Goal: Task Accomplishment & Management: Use online tool/utility

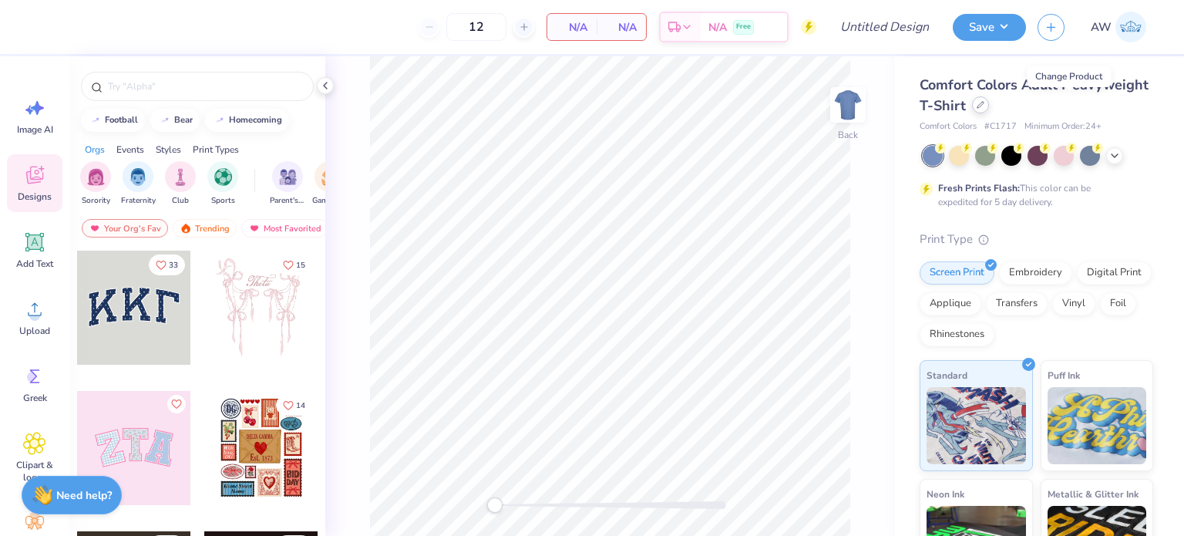
click at [989, 100] on div at bounding box center [980, 104] width 17 height 17
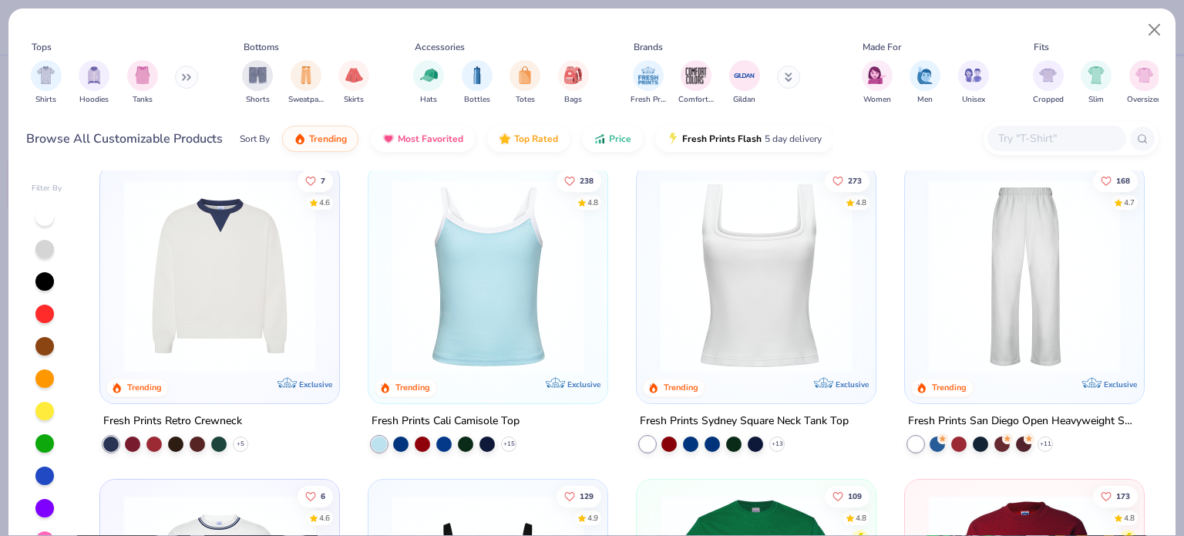
scroll to position [333, 0]
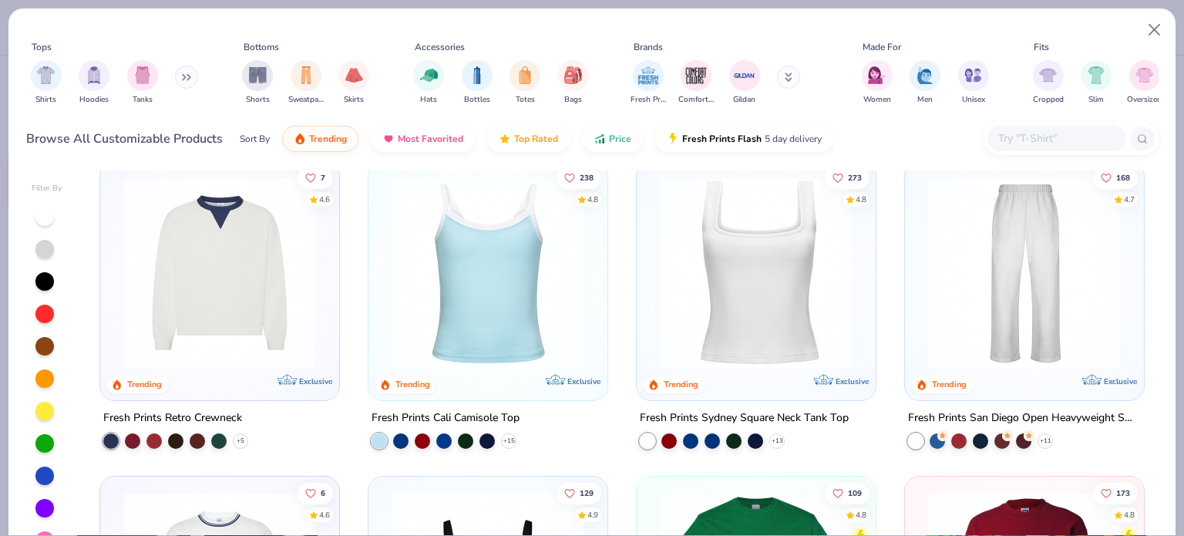
click at [237, 332] on img at bounding box center [220, 273] width 208 height 193
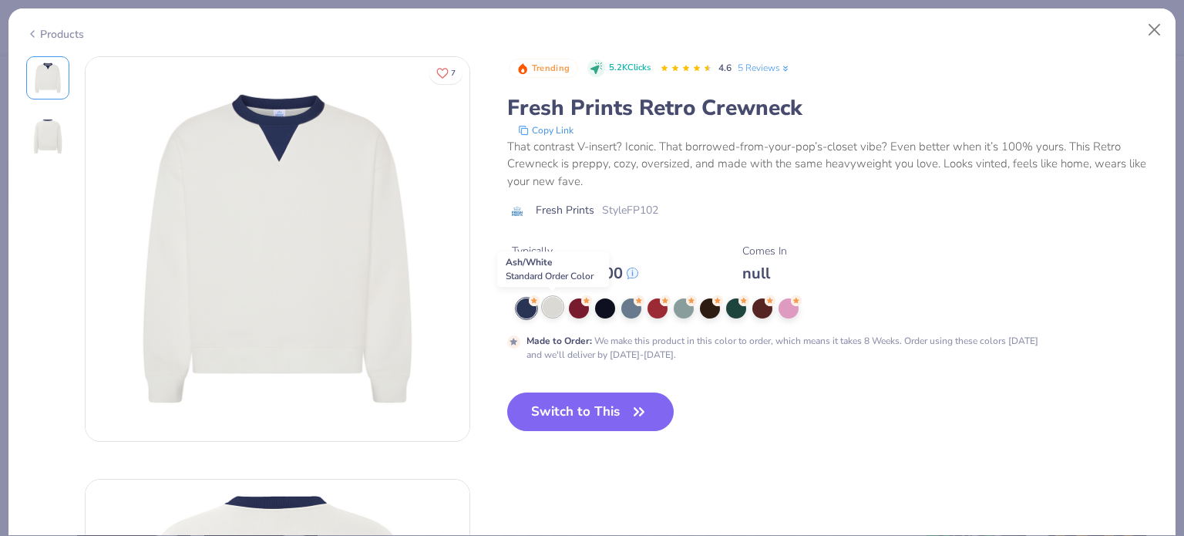
click at [544, 310] on div at bounding box center [553, 307] width 20 height 20
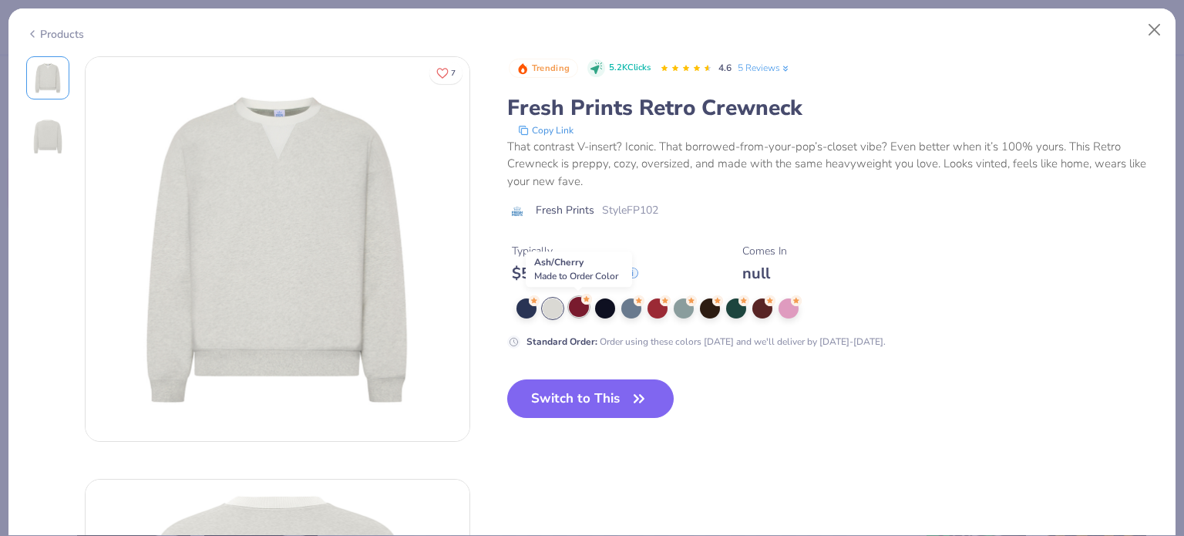
click at [579, 301] on div at bounding box center [579, 307] width 20 height 20
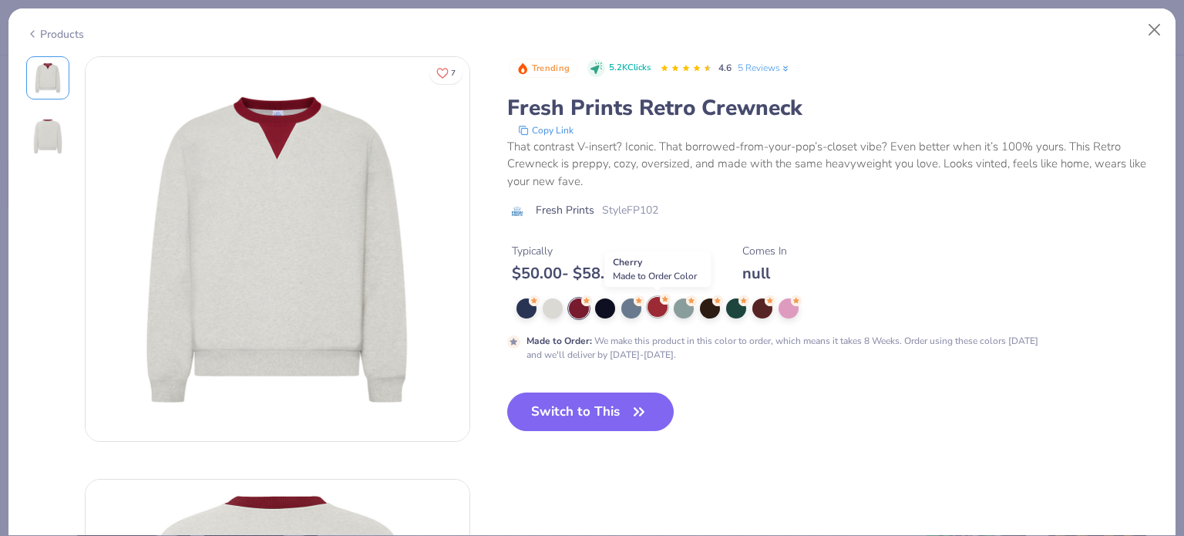
click at [658, 307] on div at bounding box center [658, 307] width 20 height 20
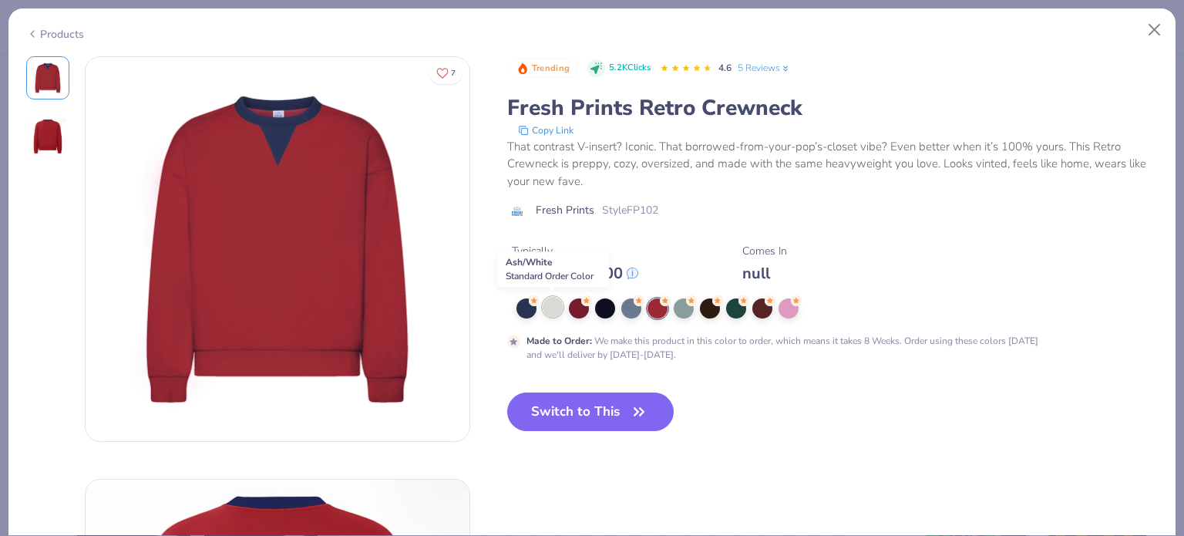
click at [552, 310] on div at bounding box center [553, 307] width 20 height 20
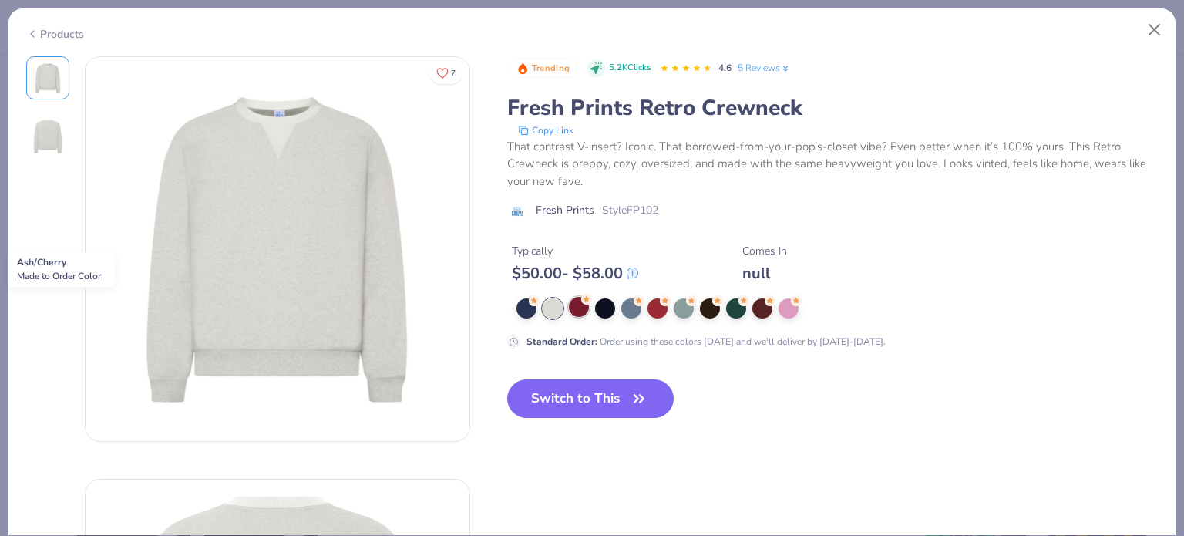
click at [575, 305] on div at bounding box center [579, 307] width 20 height 20
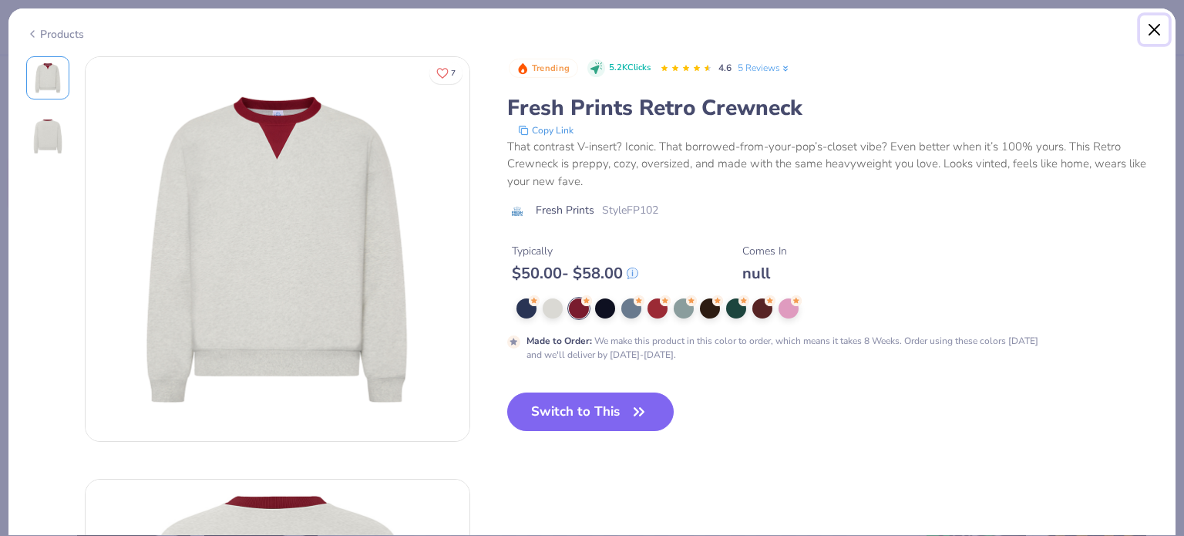
click at [1154, 27] on button "Close" at bounding box center [1154, 29] width 29 height 29
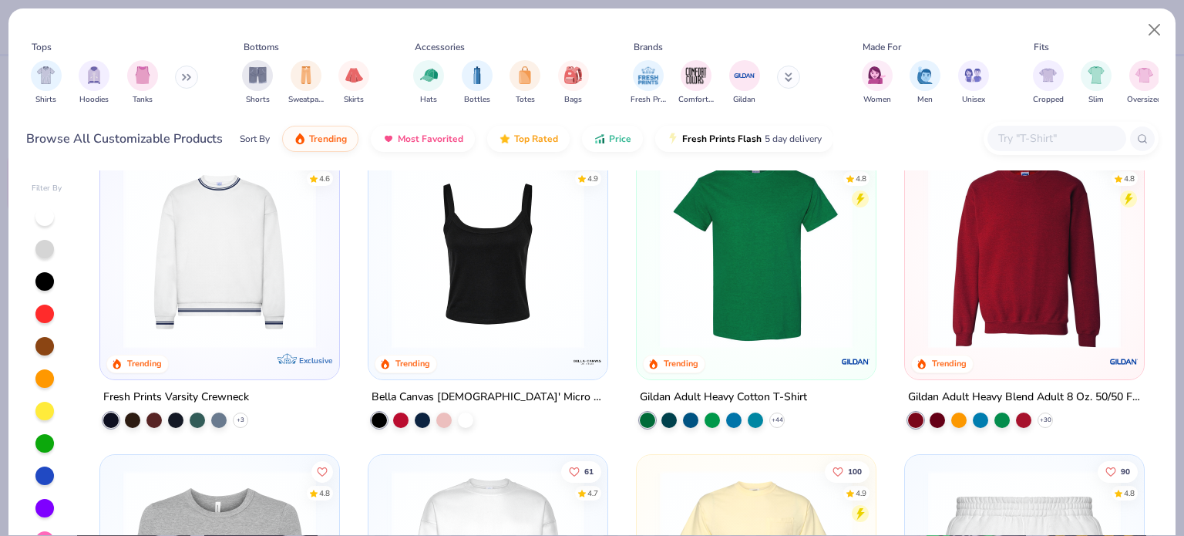
scroll to position [679, 0]
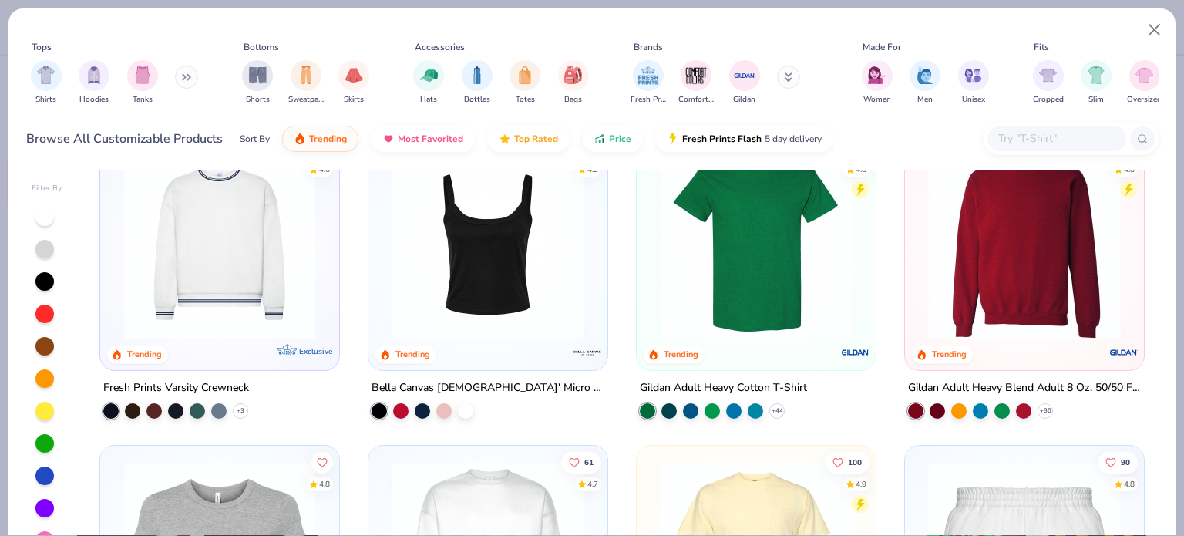
click at [254, 272] on img at bounding box center [220, 242] width 208 height 193
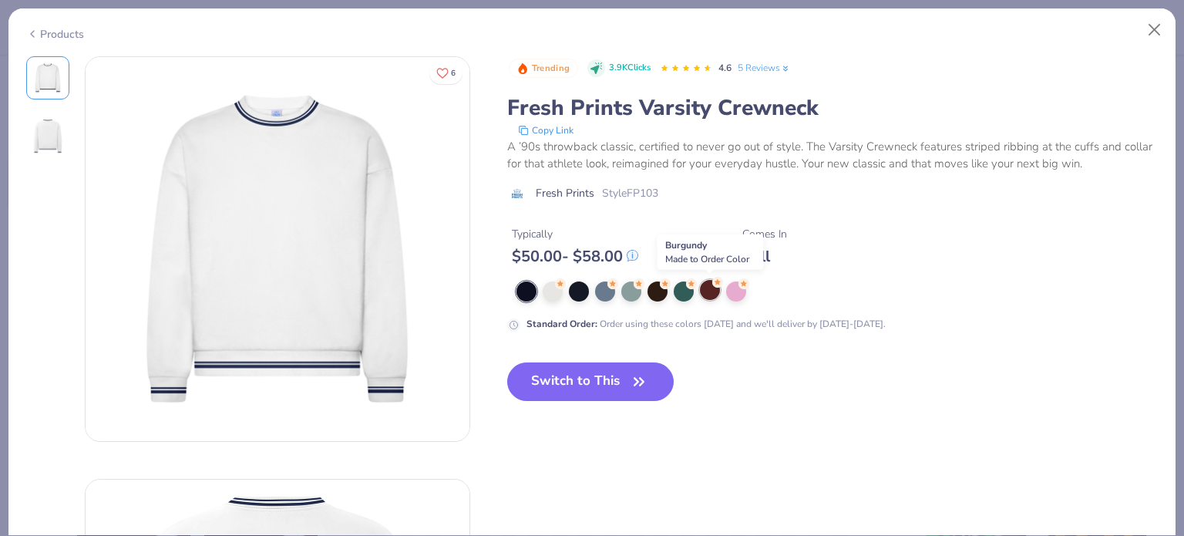
click at [703, 294] on div at bounding box center [710, 290] width 20 height 20
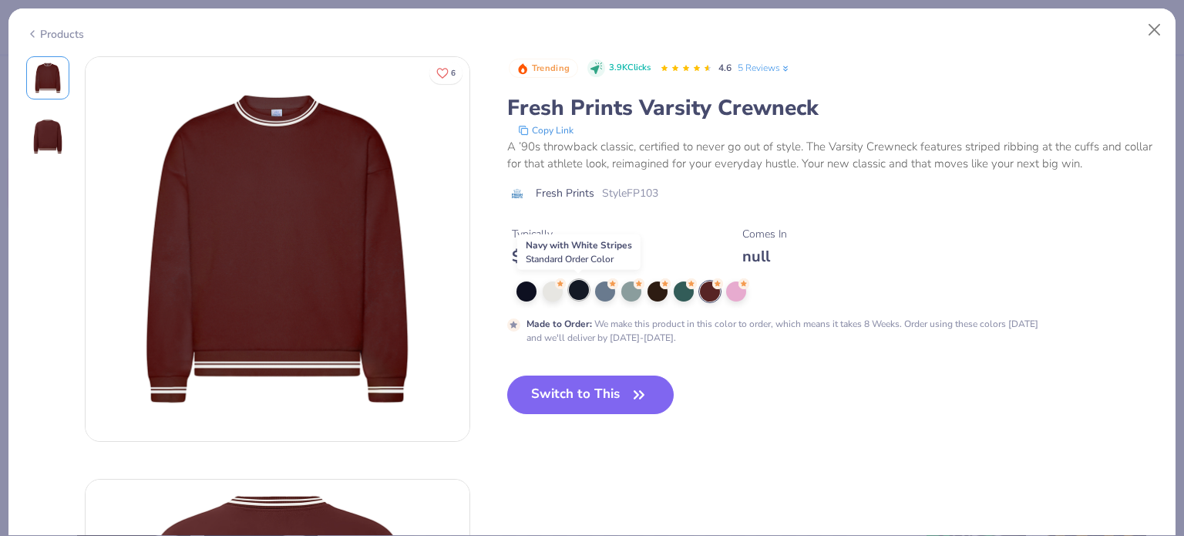
click at [578, 288] on div at bounding box center [579, 290] width 20 height 20
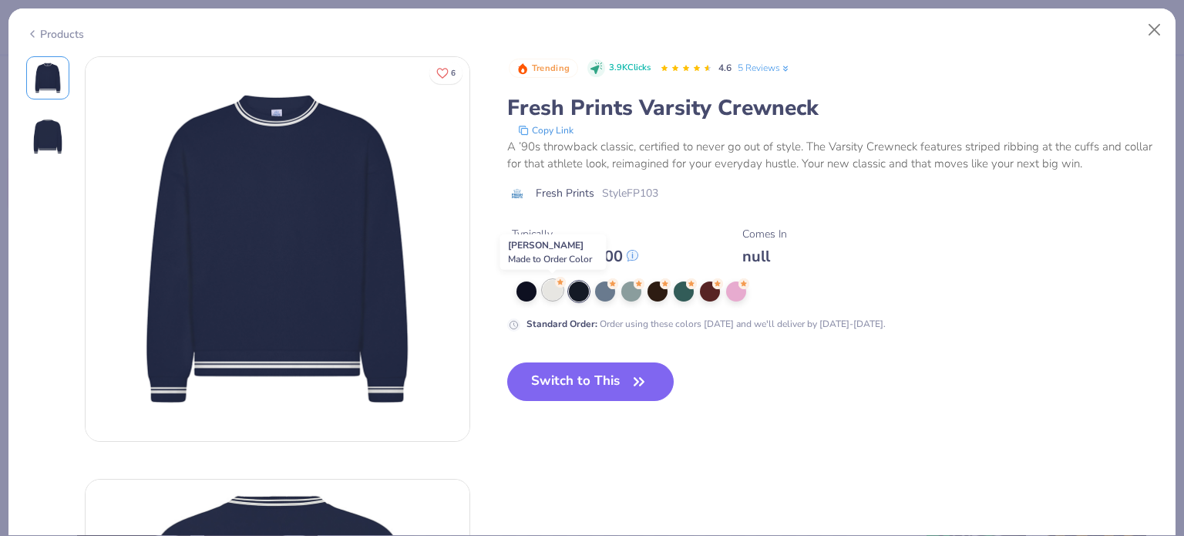
click at [552, 283] on div at bounding box center [553, 290] width 20 height 20
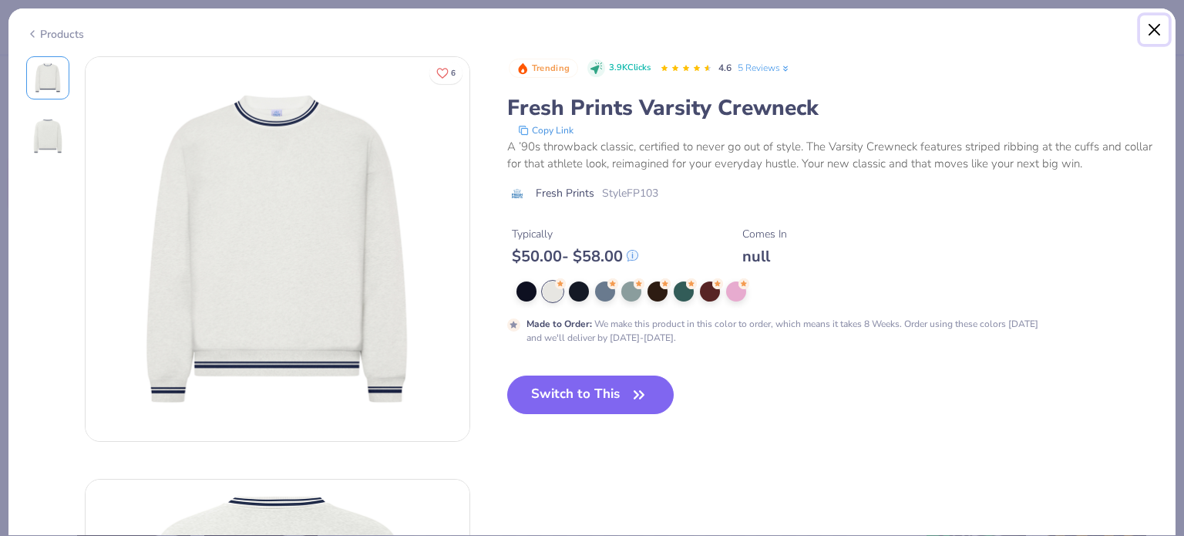
click at [1153, 32] on button "Close" at bounding box center [1154, 29] width 29 height 29
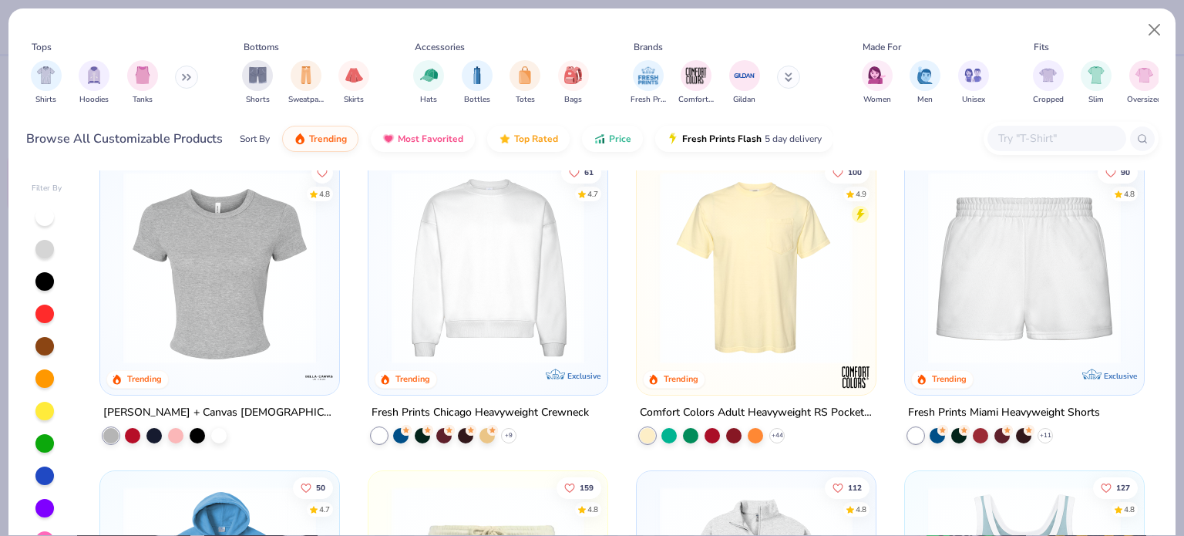
scroll to position [970, 0]
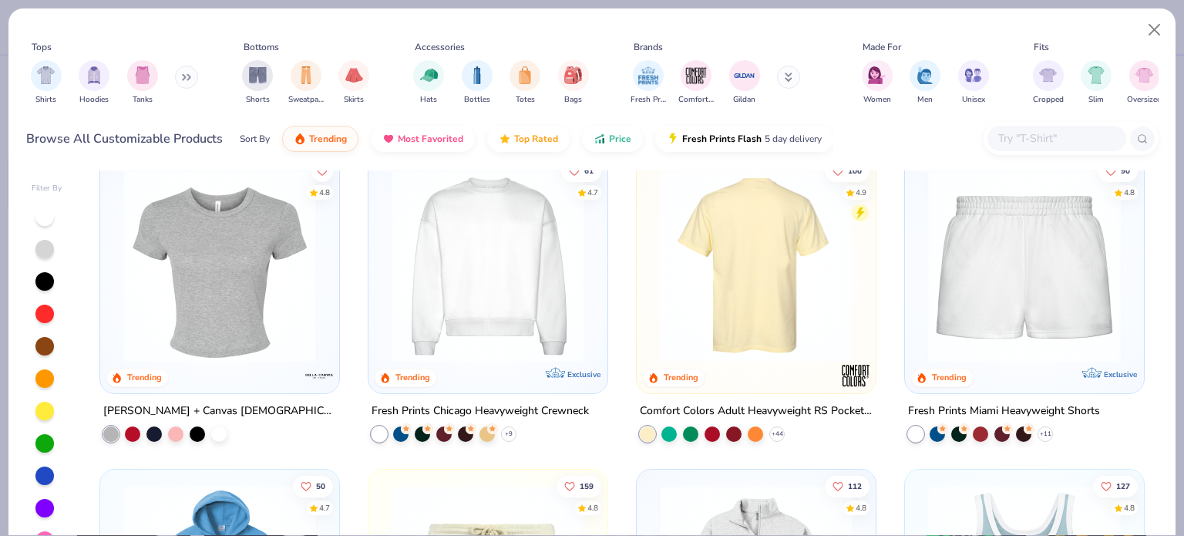
click at [769, 274] on img at bounding box center [756, 266] width 208 height 193
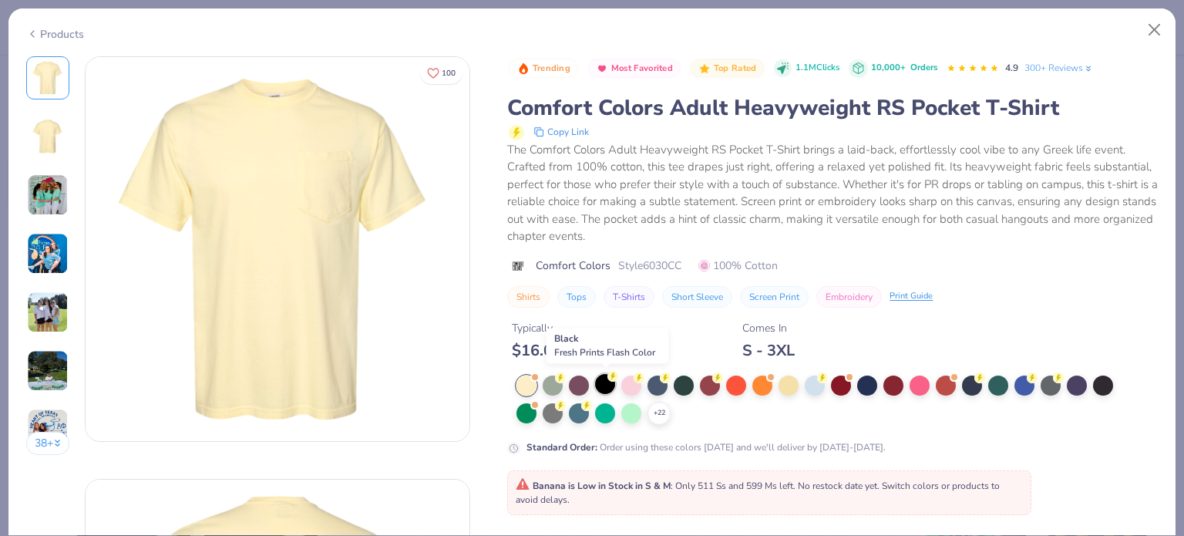
click at [607, 382] on div at bounding box center [605, 384] width 20 height 20
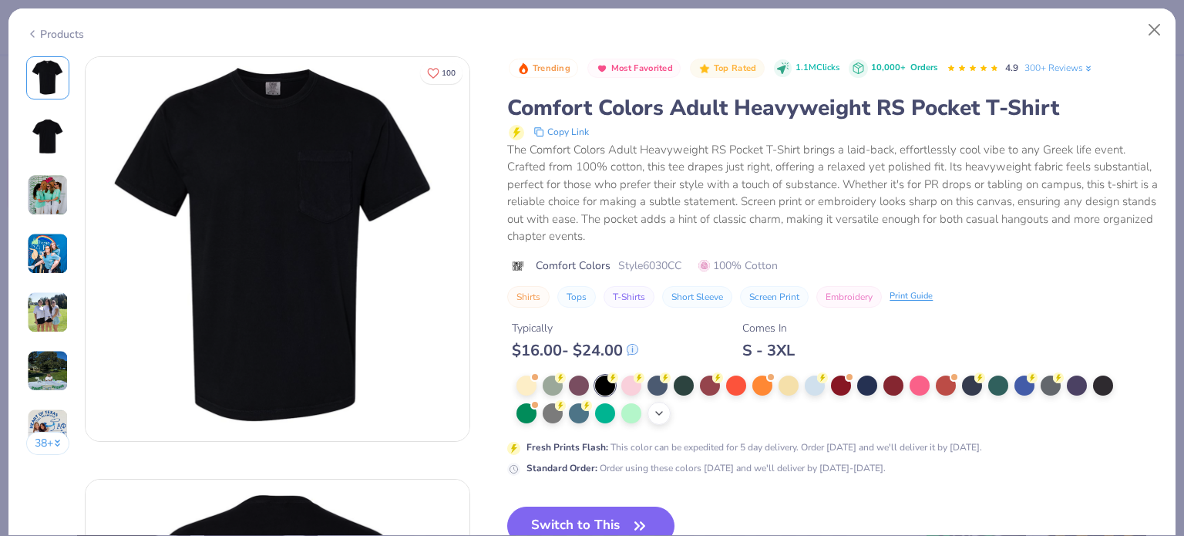
click at [659, 416] on icon at bounding box center [659, 413] width 12 height 12
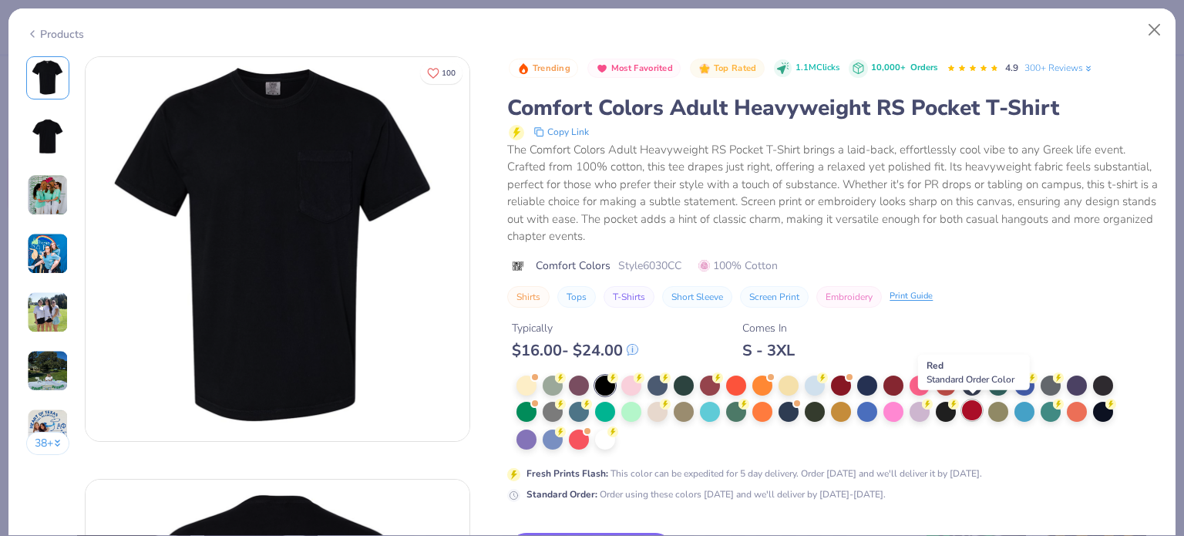
click at [971, 408] on div at bounding box center [972, 410] width 20 height 20
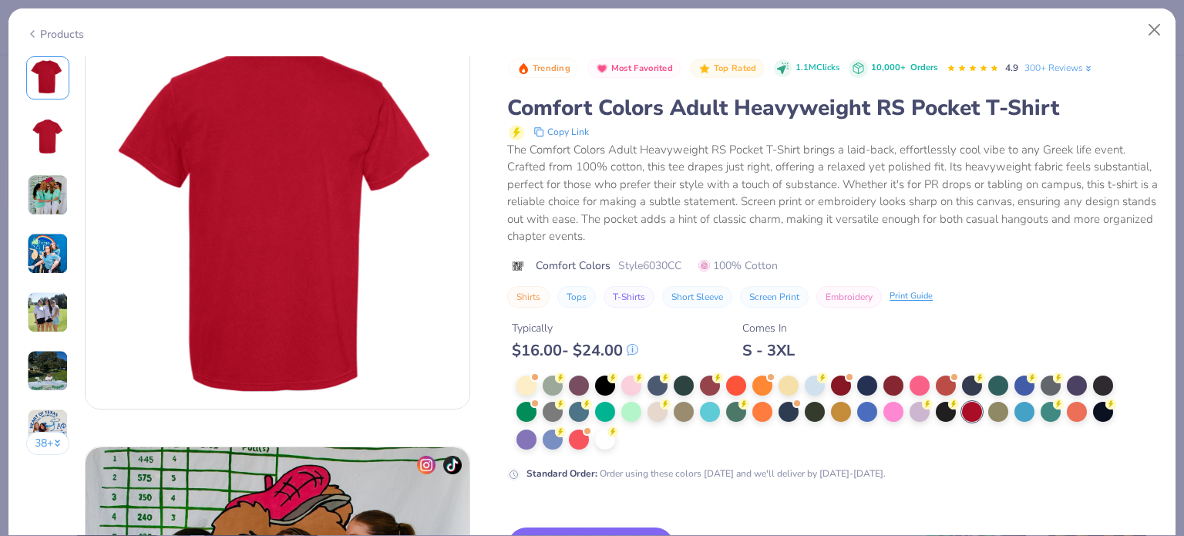
scroll to position [403, 0]
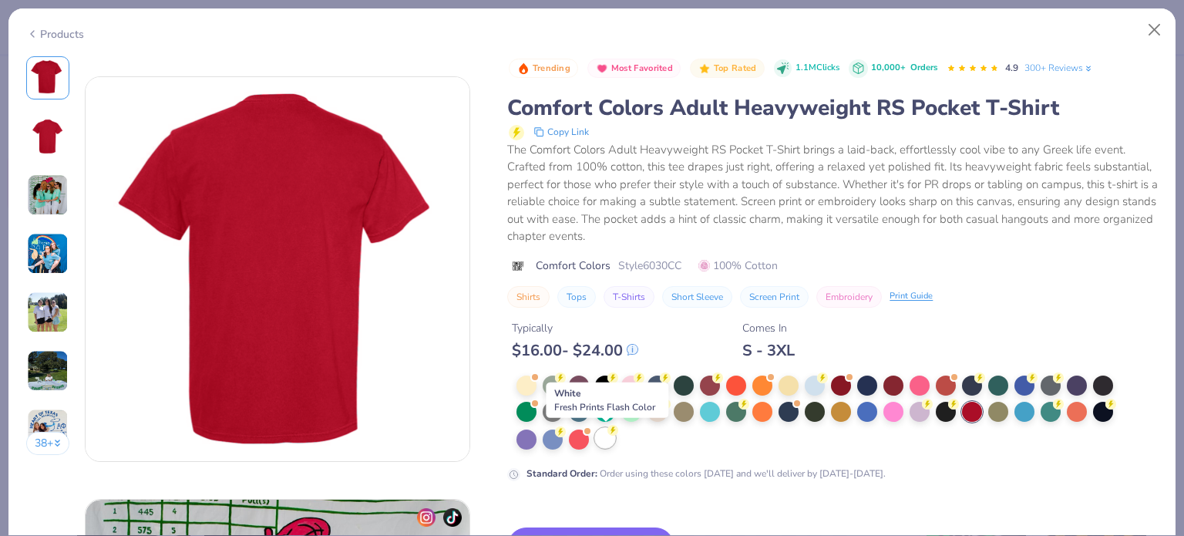
click at [608, 440] on div at bounding box center [605, 438] width 20 height 20
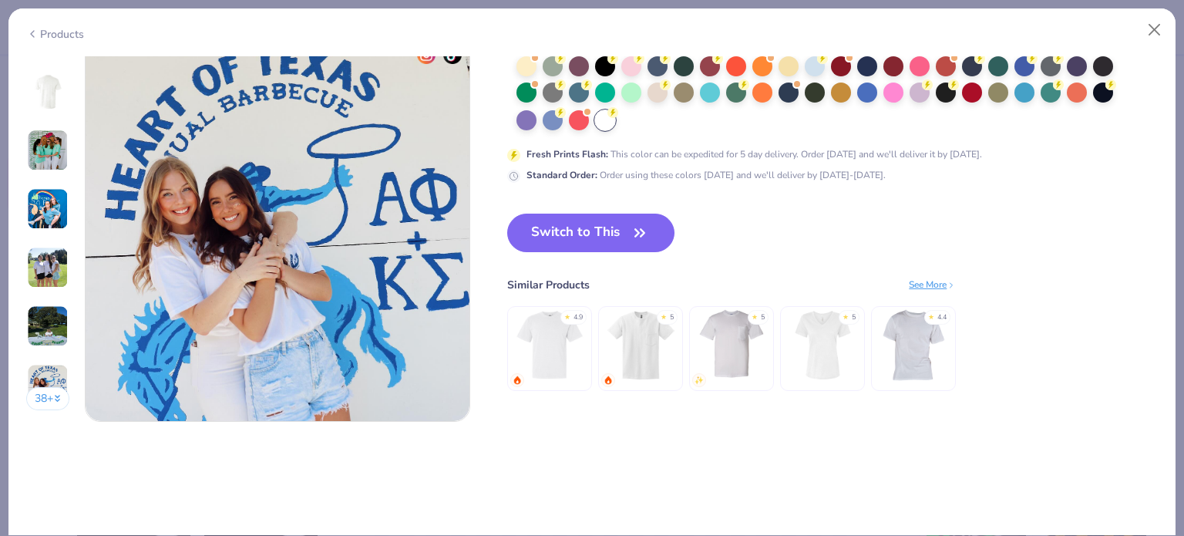
scroll to position [2525, 0]
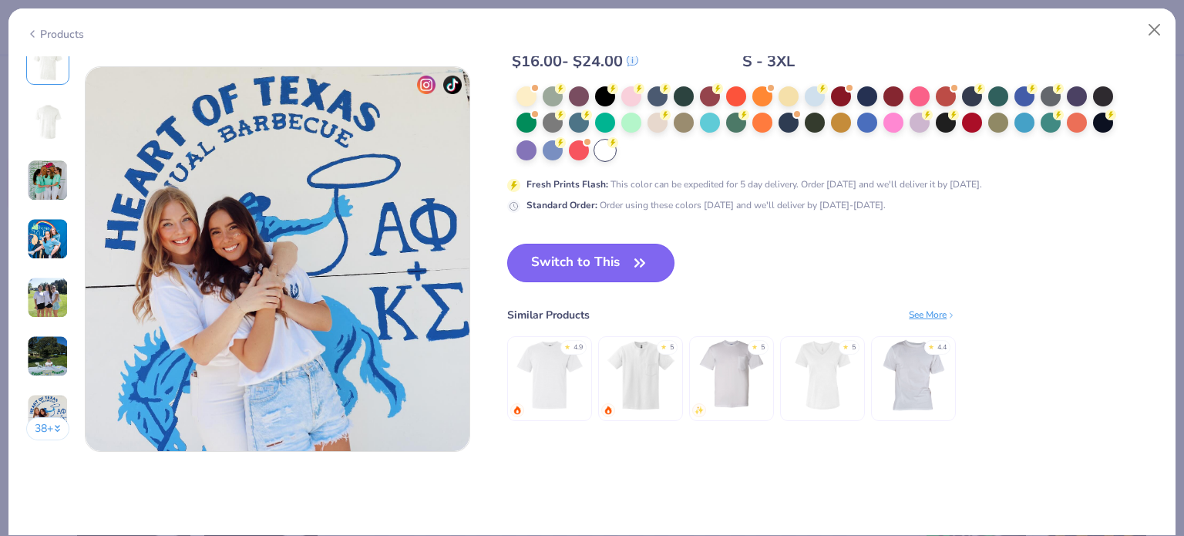
click at [627, 256] on button "Switch to This" at bounding box center [590, 263] width 167 height 39
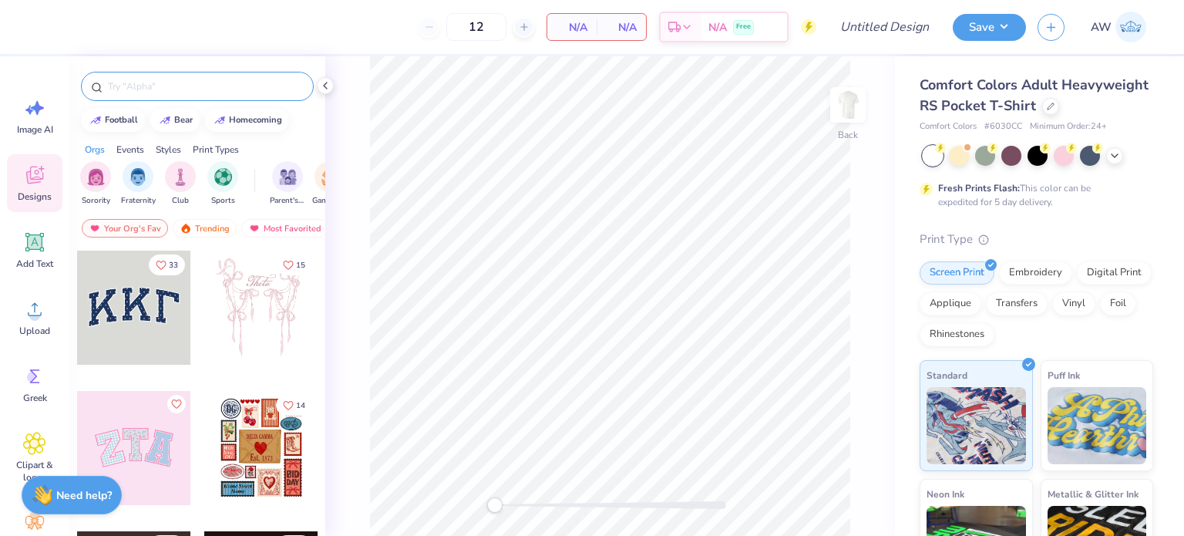
click at [185, 85] on input "text" at bounding box center [204, 86] width 197 height 15
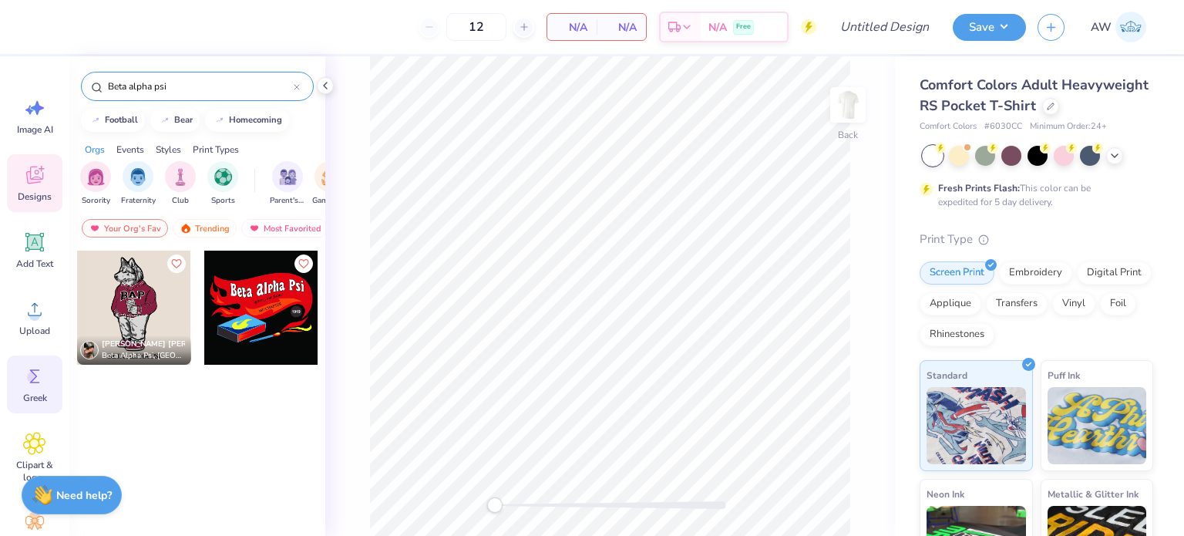
type input "Beta alpha psi"
click at [46, 386] on div "Greek" at bounding box center [35, 384] width 56 height 58
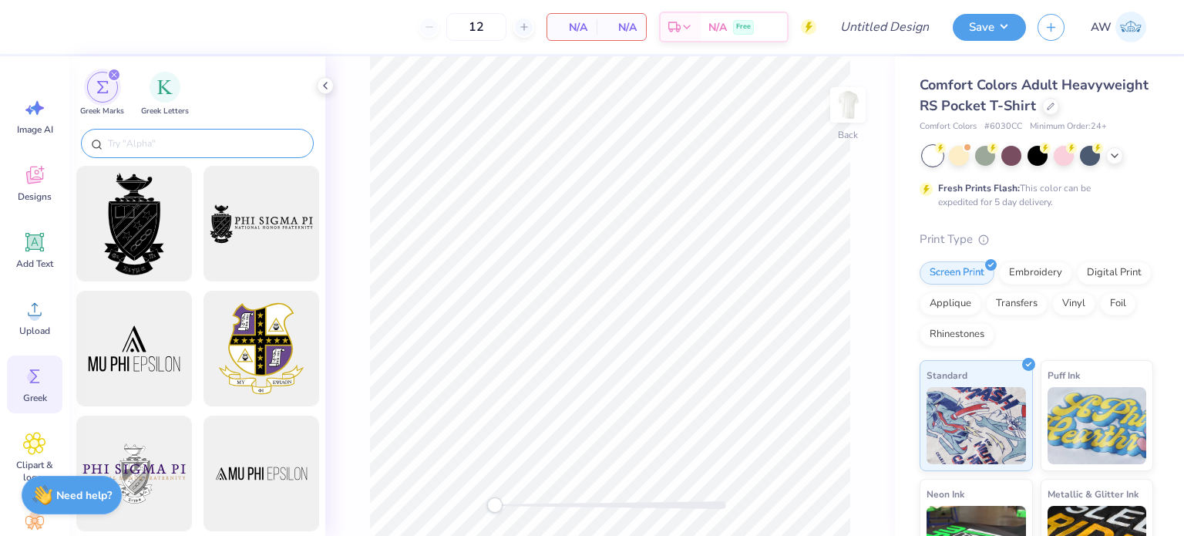
click at [200, 140] on input "text" at bounding box center [204, 143] width 197 height 15
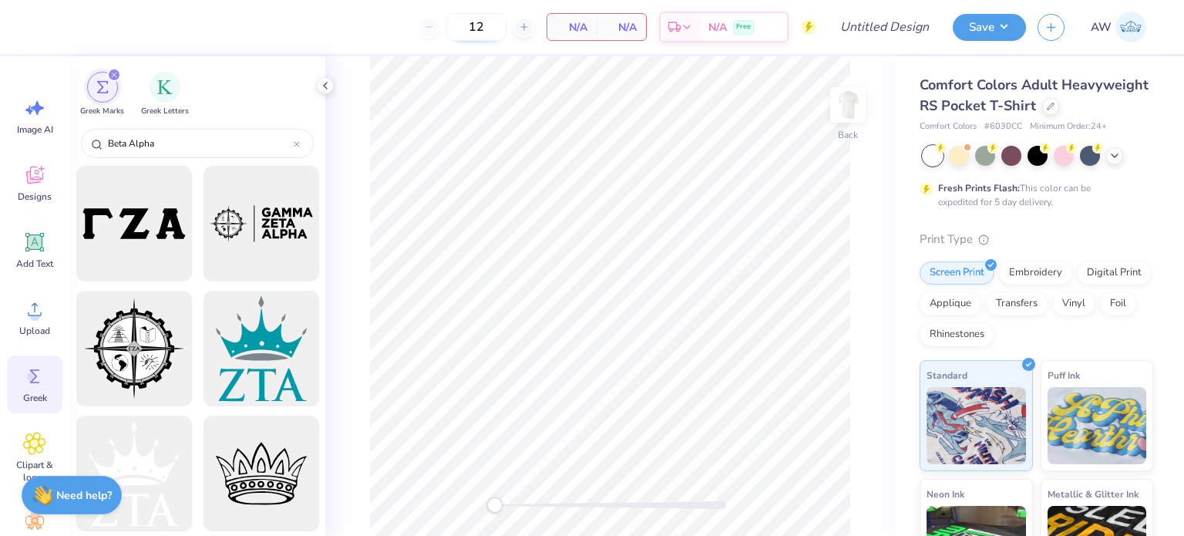
type input "Beta Alpha"
click at [1047, 109] on icon at bounding box center [1051, 105] width 8 height 8
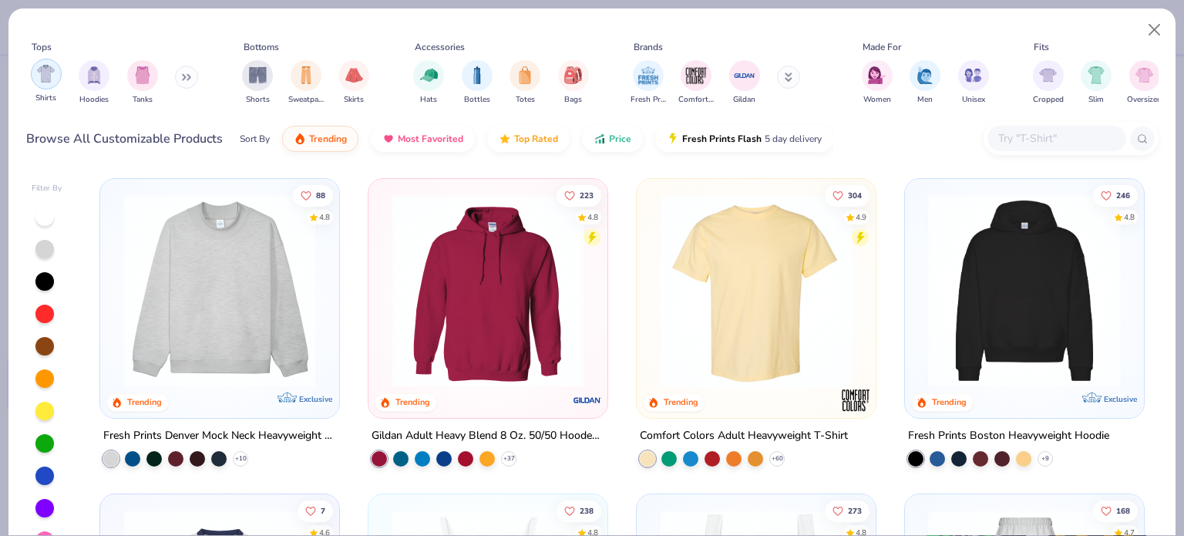
click at [44, 83] on img "filter for Shirts" at bounding box center [46, 74] width 18 height 18
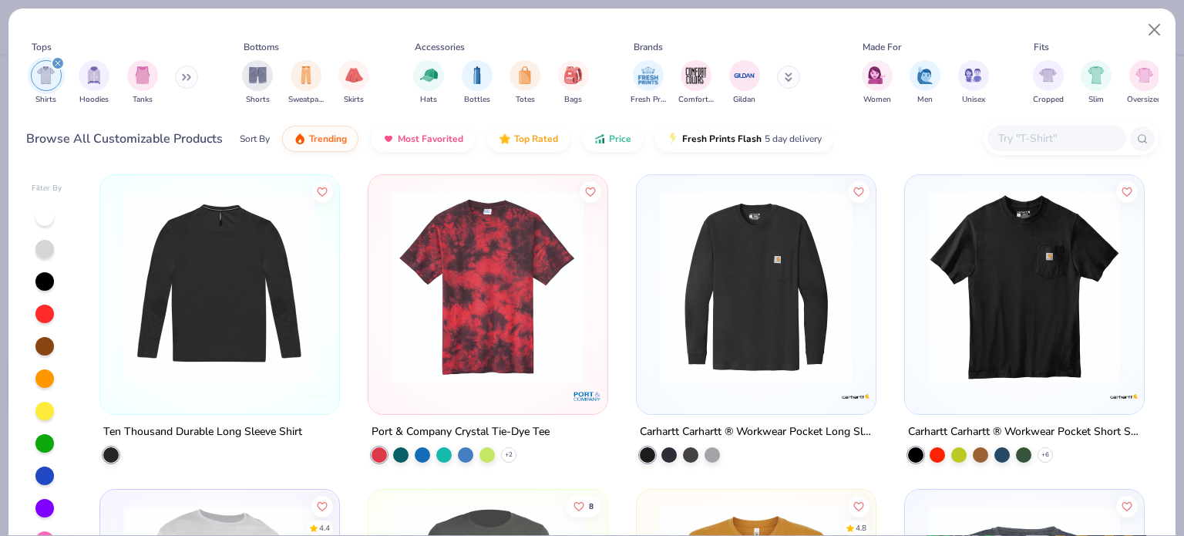
scroll to position [4398, 0]
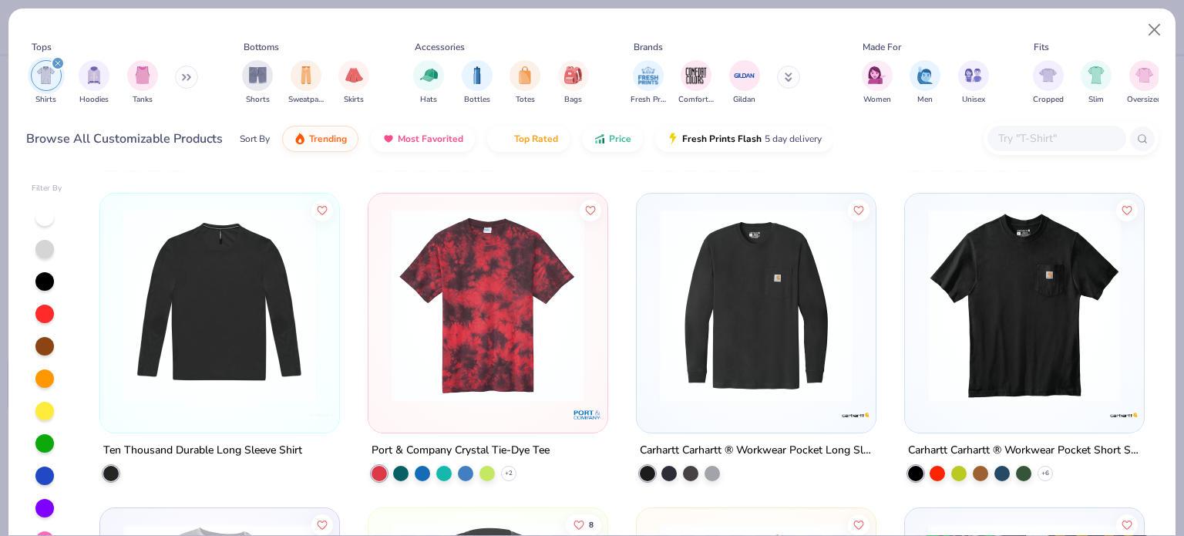
click at [479, 325] on img at bounding box center [488, 304] width 208 height 193
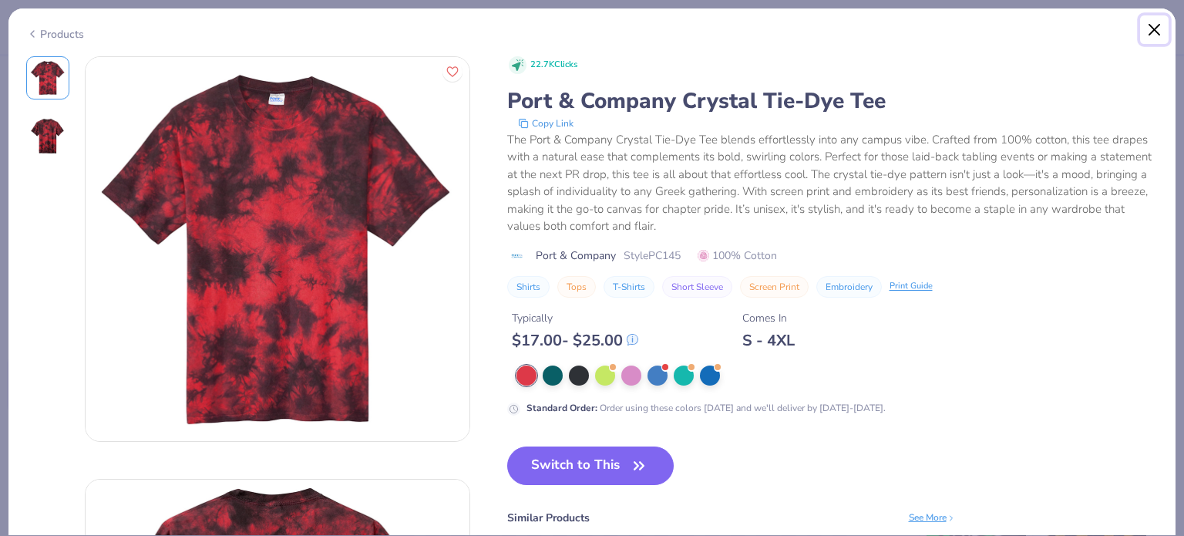
click at [1154, 29] on button "Close" at bounding box center [1154, 29] width 29 height 29
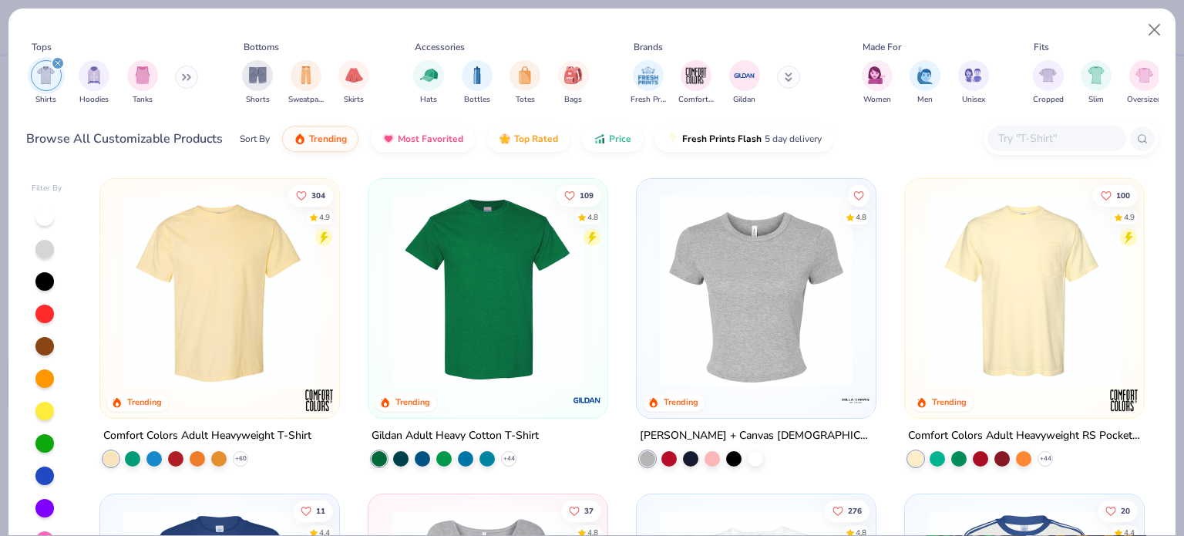
click at [177, 281] on img at bounding box center [220, 290] width 208 height 193
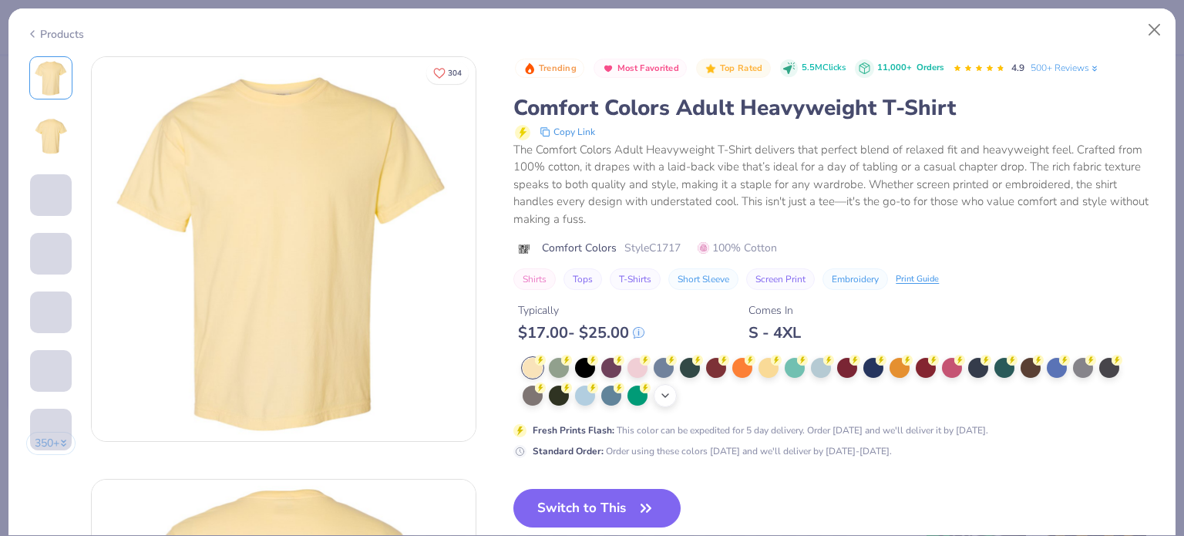
click at [665, 392] on icon at bounding box center [665, 395] width 12 height 12
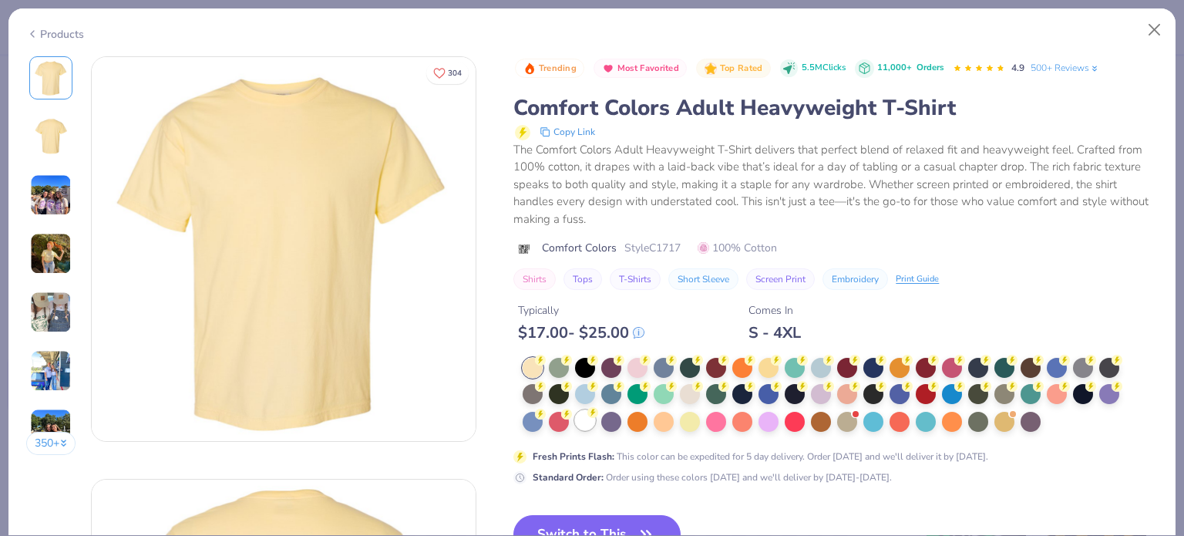
click at [591, 423] on div at bounding box center [585, 420] width 20 height 20
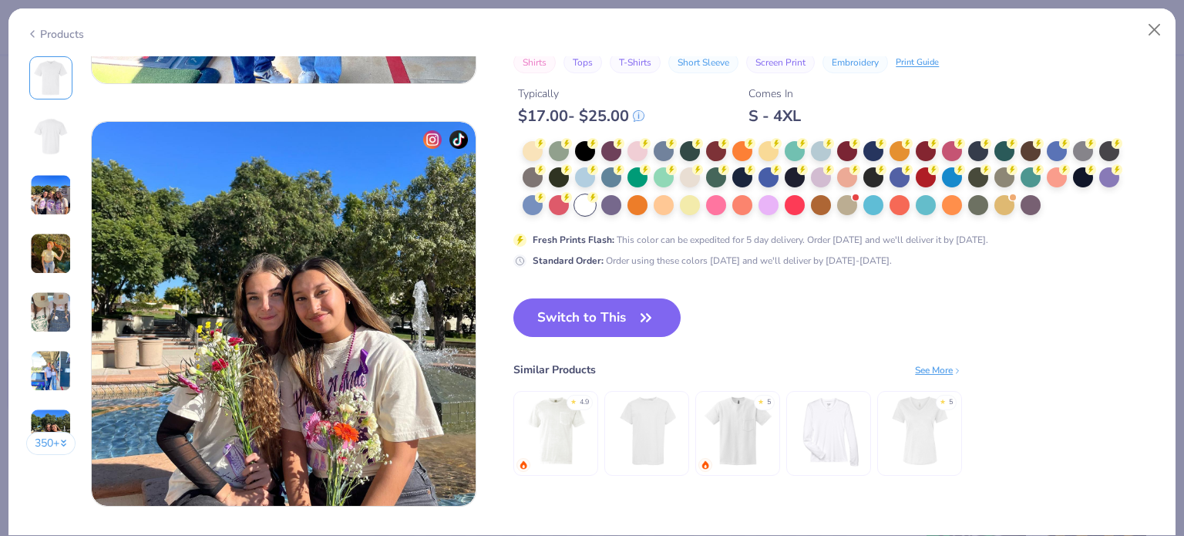
scroll to position [2470, 0]
click at [619, 319] on button "Switch to This" at bounding box center [597, 318] width 167 height 39
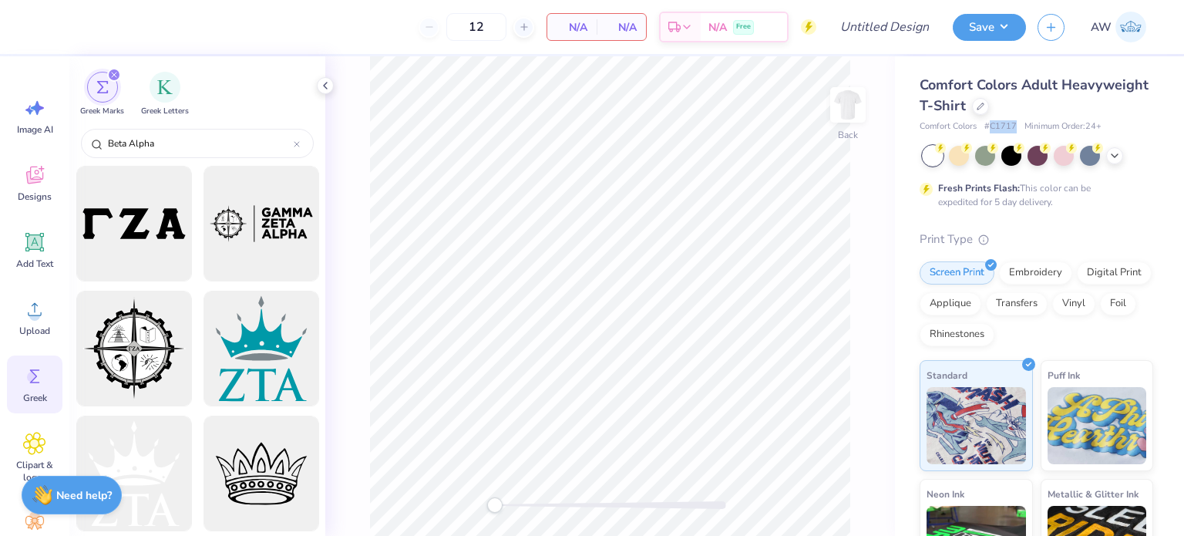
drag, startPoint x: 993, startPoint y: 126, endPoint x: 1015, endPoint y: 120, distance: 22.7
click at [1015, 120] on span "# C1717" at bounding box center [1001, 126] width 32 height 13
copy span "C1717"
click at [989, 109] on div at bounding box center [980, 104] width 17 height 17
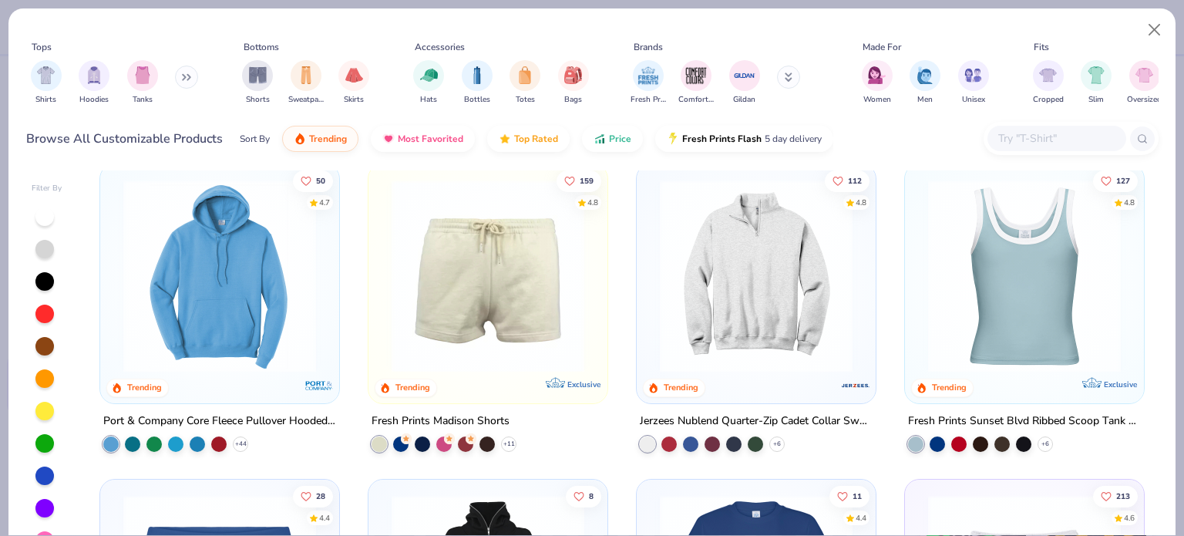
scroll to position [1001, 0]
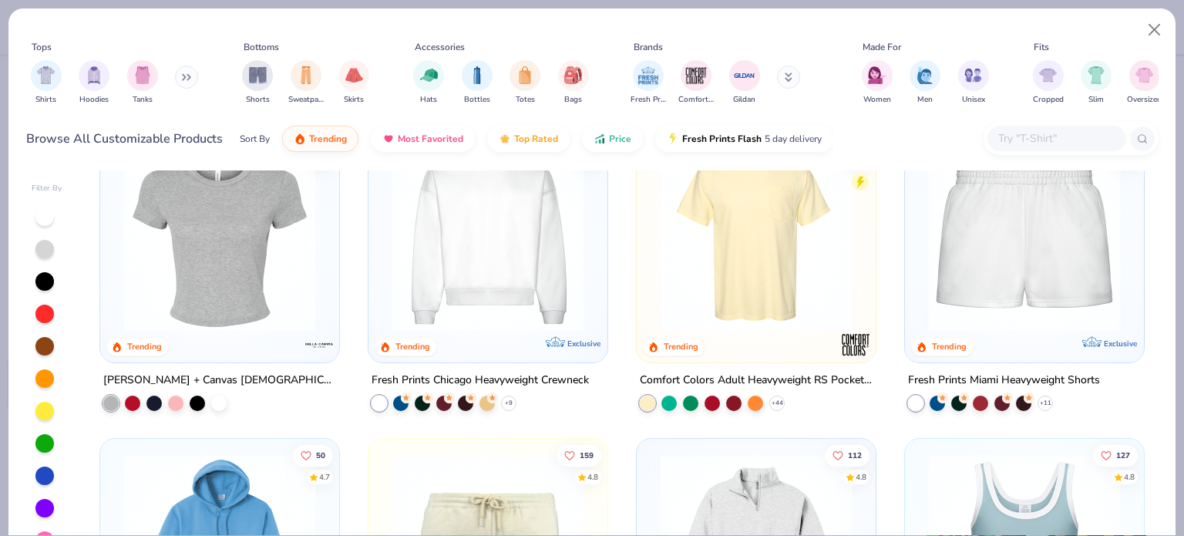
click at [766, 190] on img at bounding box center [756, 235] width 208 height 193
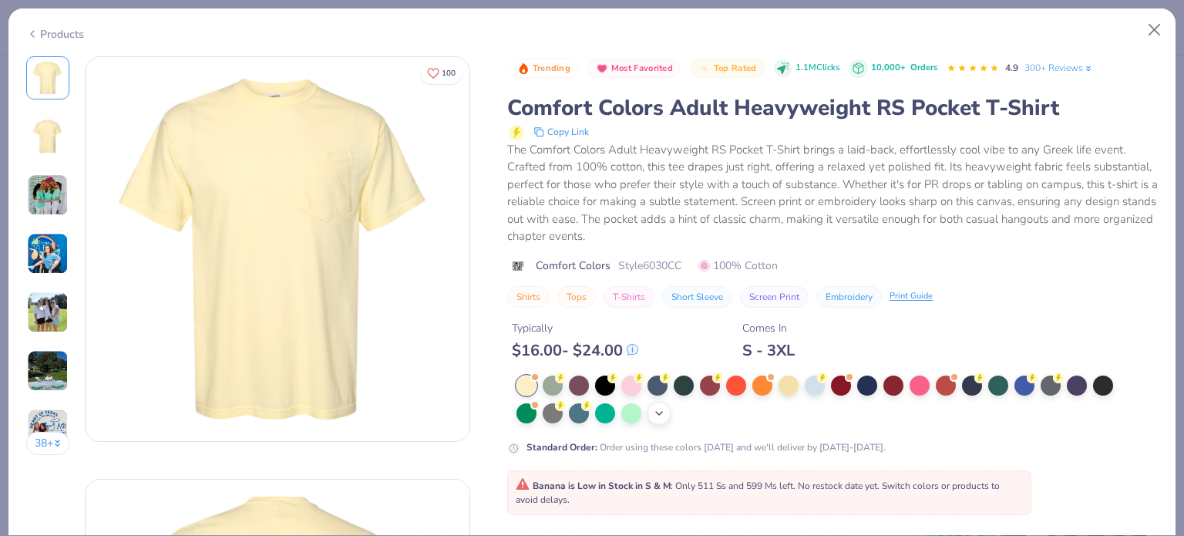
click at [660, 409] on icon at bounding box center [659, 413] width 12 height 12
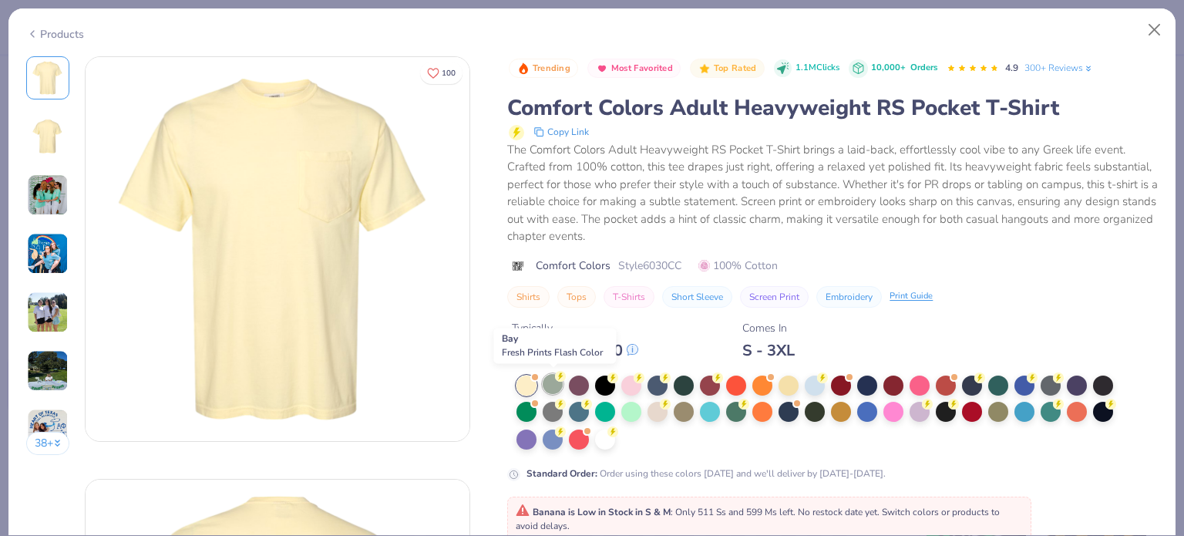
click at [555, 379] on icon at bounding box center [560, 376] width 11 height 11
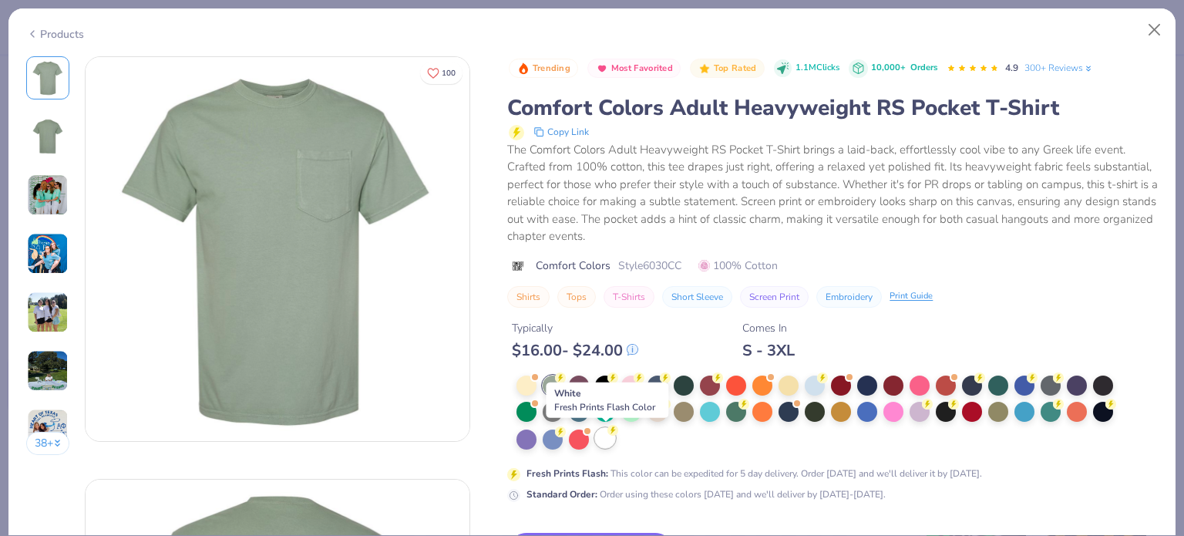
click at [604, 435] on div at bounding box center [605, 438] width 20 height 20
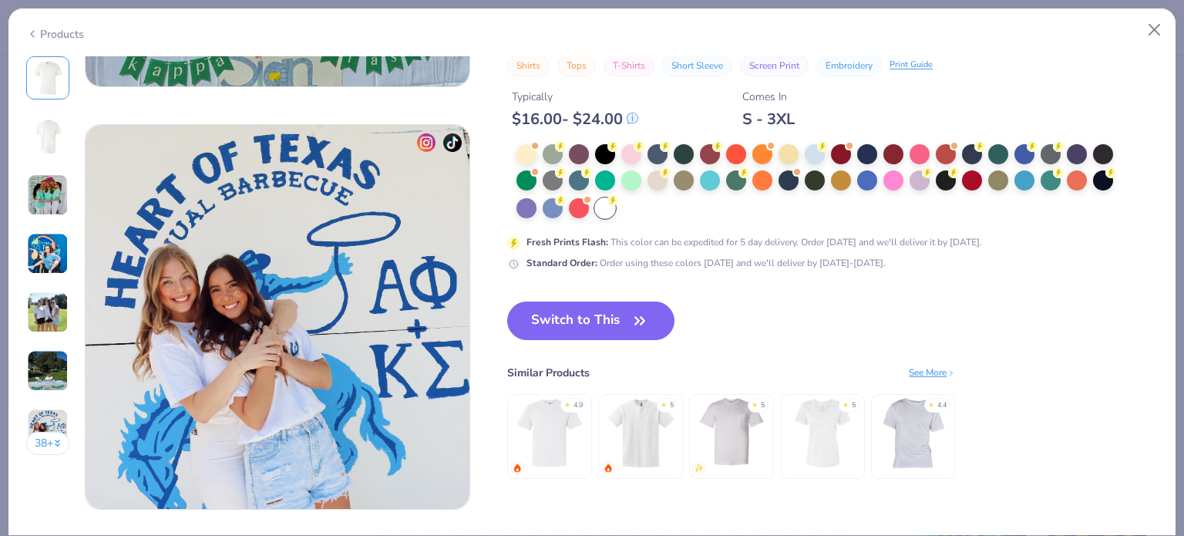
scroll to position [2449, 0]
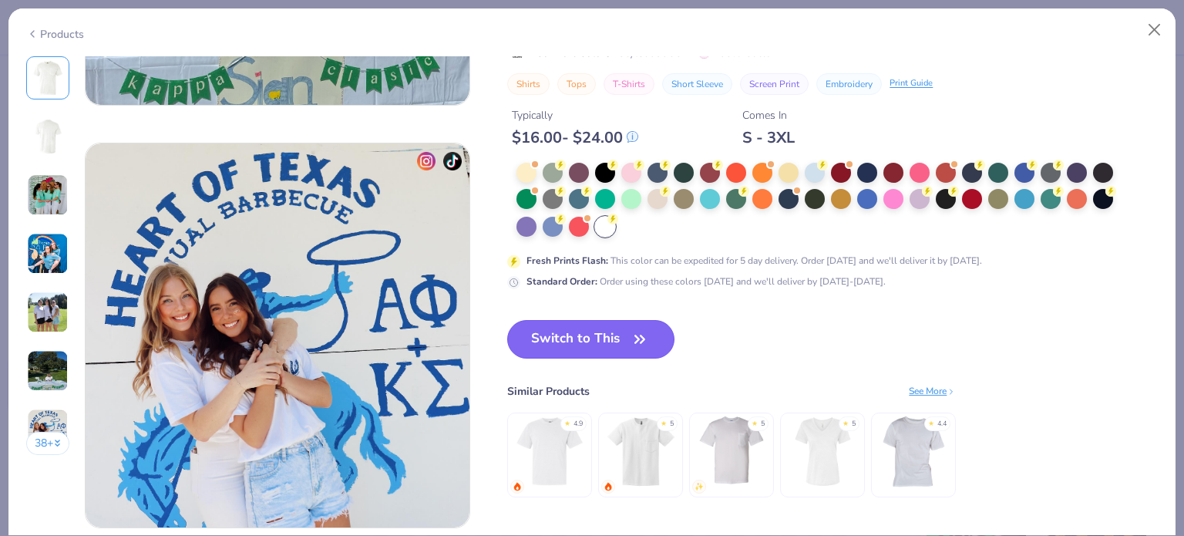
click at [602, 333] on button "Switch to This" at bounding box center [590, 339] width 167 height 39
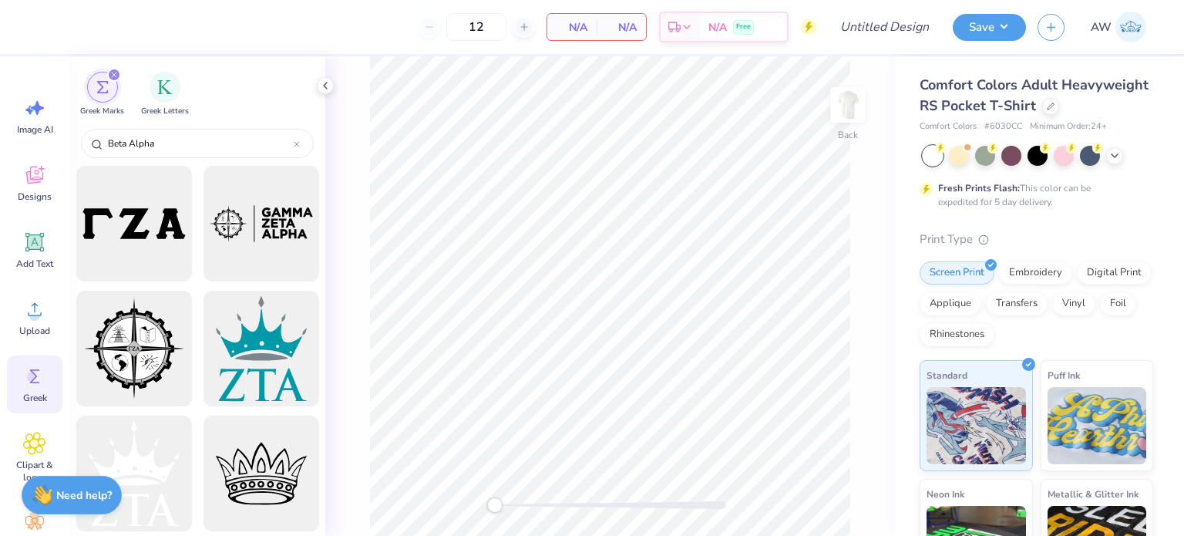
click at [28, 382] on icon at bounding box center [34, 376] width 23 height 23
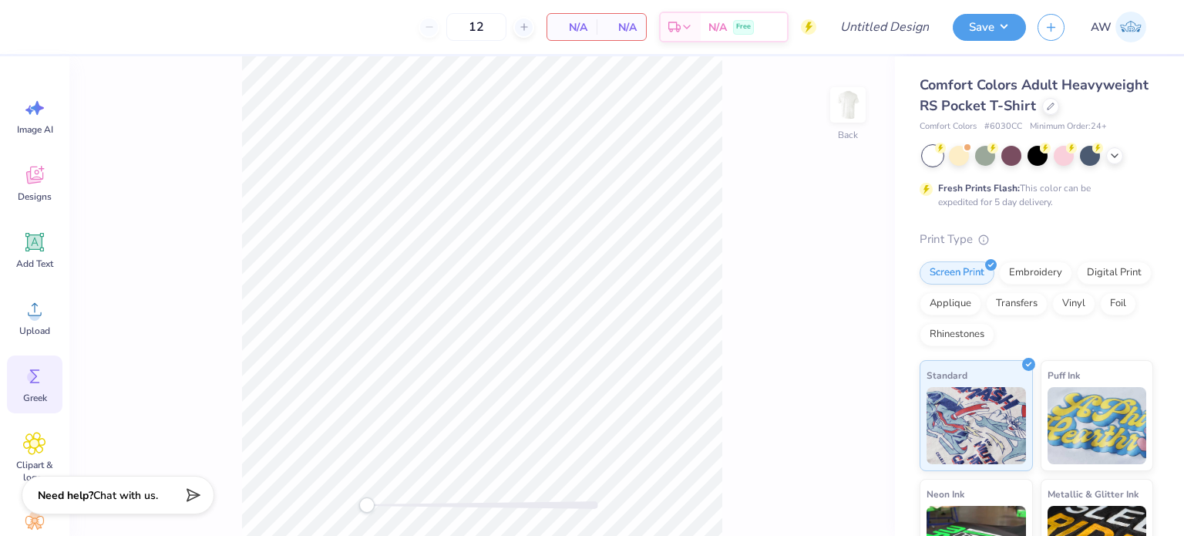
click at [31, 381] on circle at bounding box center [32, 377] width 11 height 11
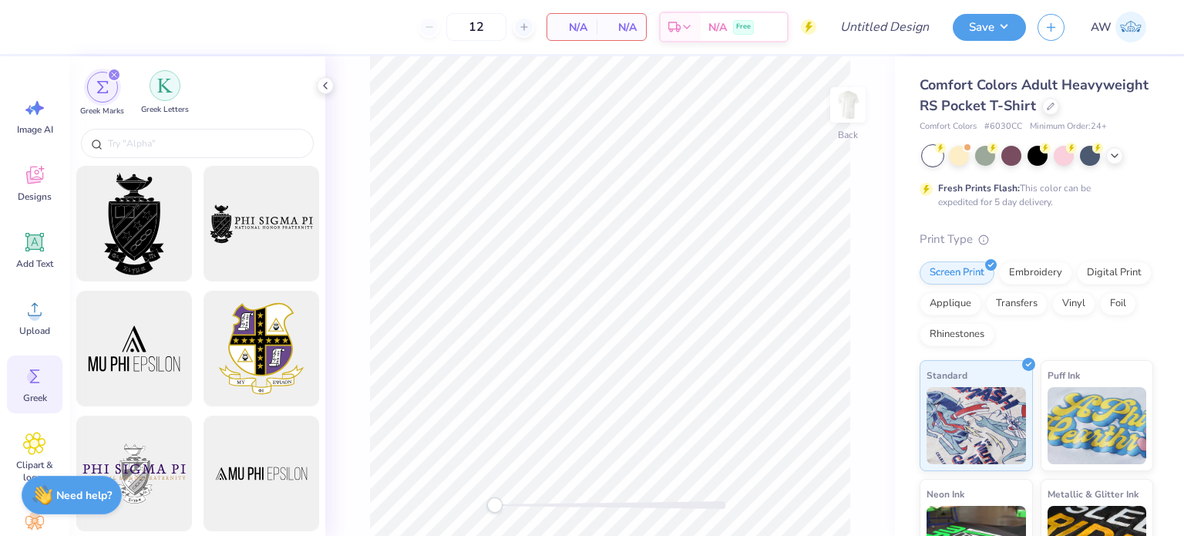
click at [163, 89] on img "filter for Greek Letters" at bounding box center [164, 85] width 15 height 15
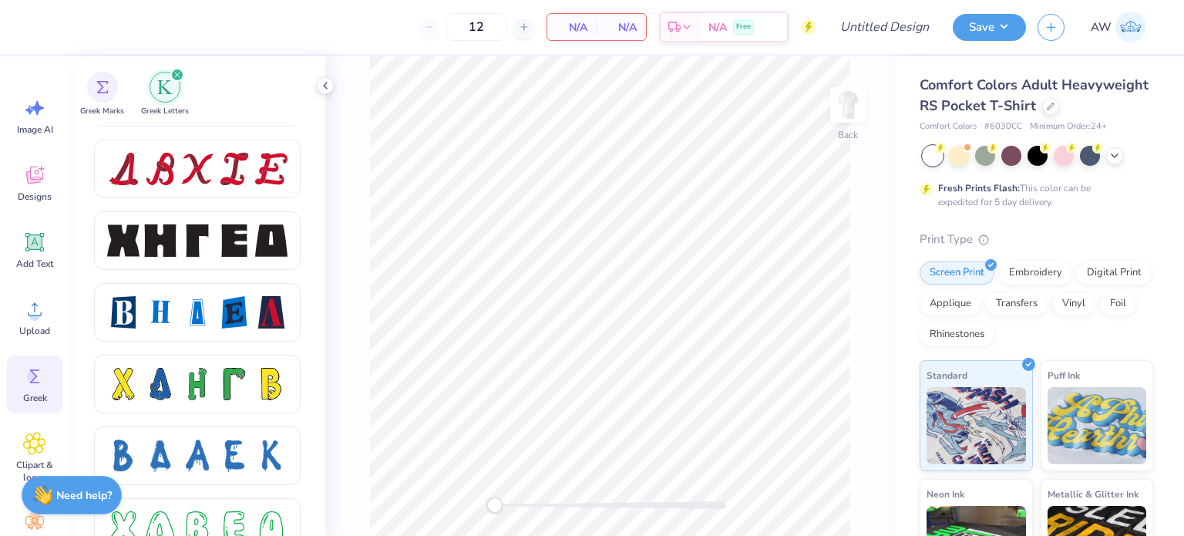
scroll to position [1993, 0]
click at [228, 306] on div at bounding box center [234, 313] width 32 height 32
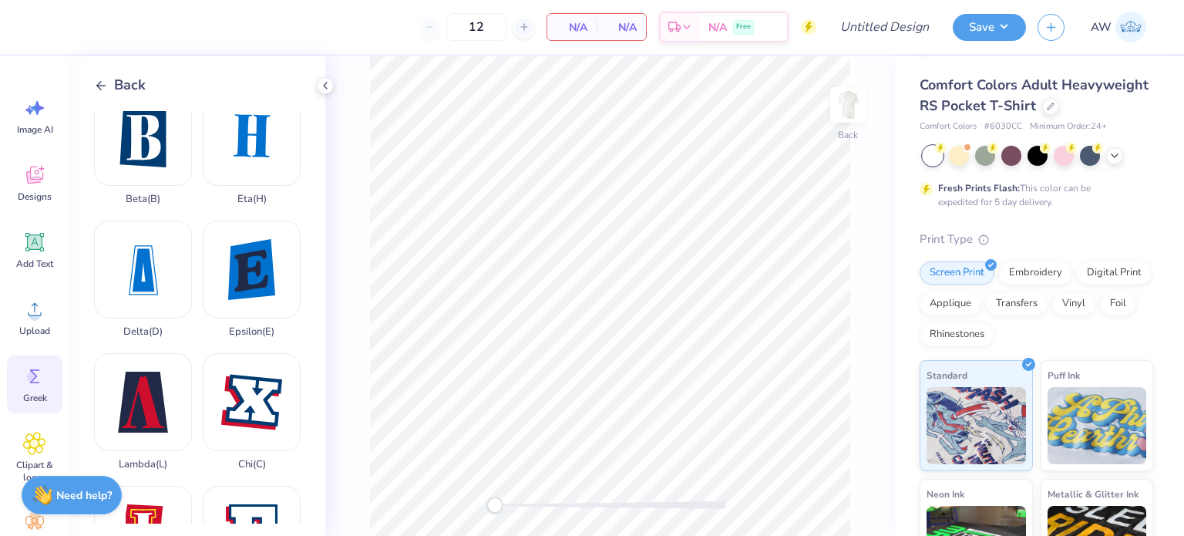
scroll to position [0, 0]
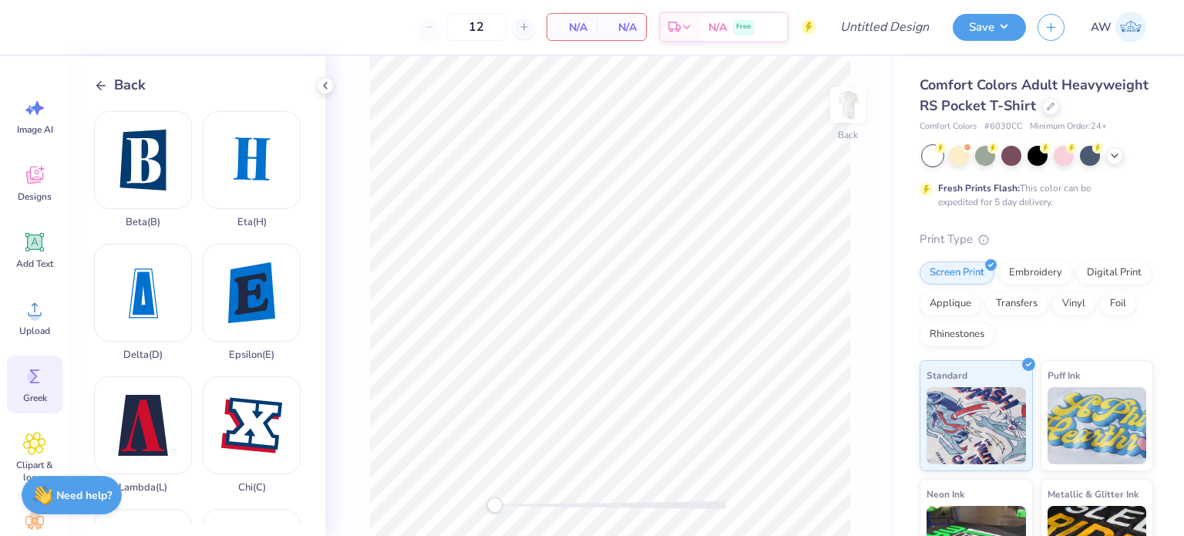
click at [98, 83] on icon at bounding box center [101, 86] width 14 height 14
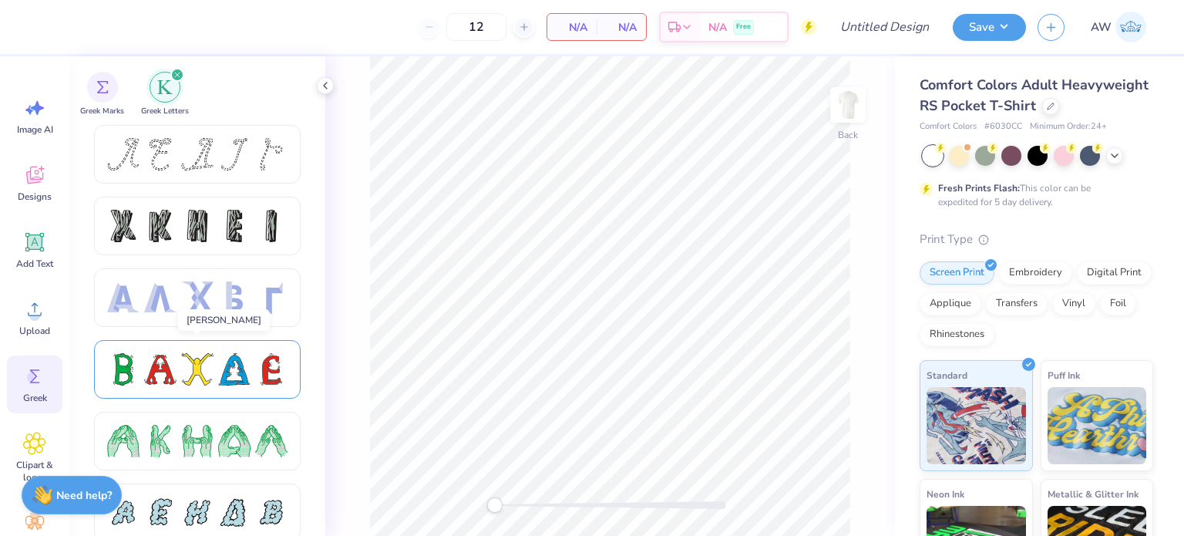
click at [215, 382] on div at bounding box center [197, 369] width 180 height 32
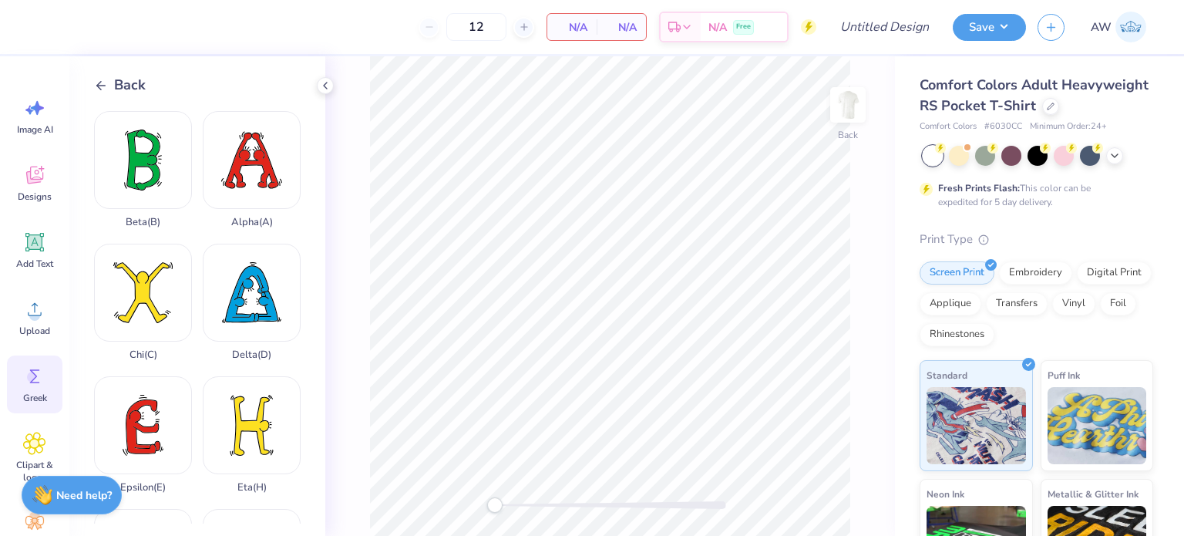
click at [102, 86] on line at bounding box center [101, 86] width 8 height 0
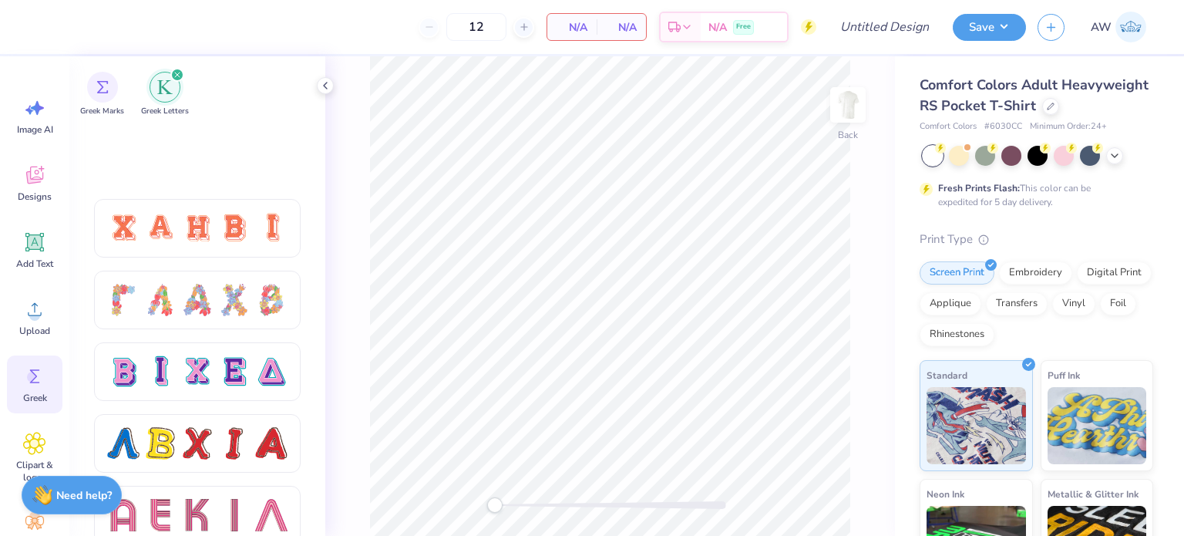
scroll to position [1215, 0]
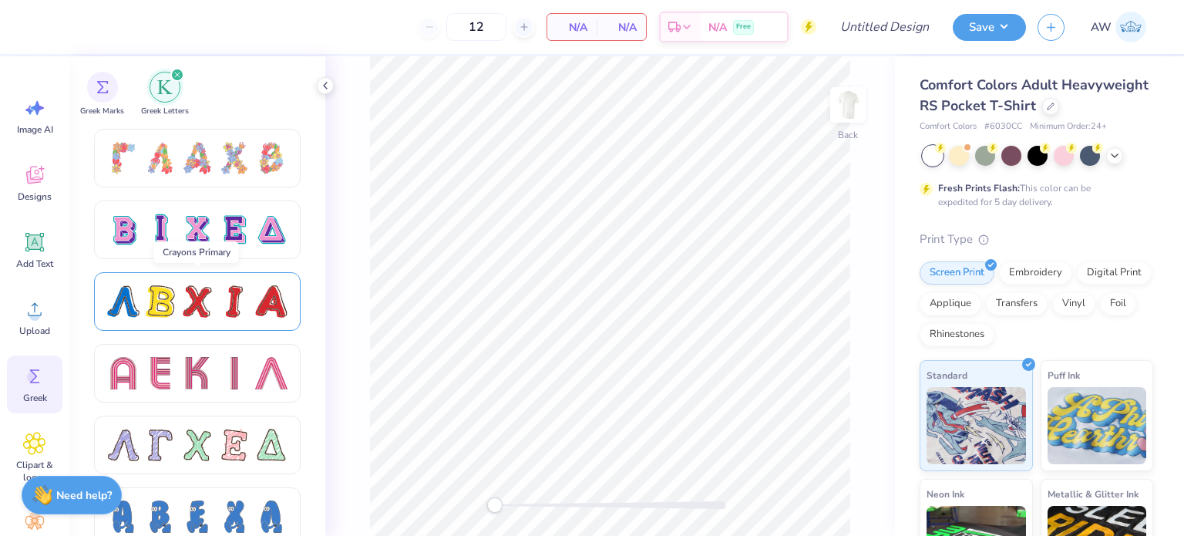
click at [241, 298] on div at bounding box center [234, 301] width 32 height 32
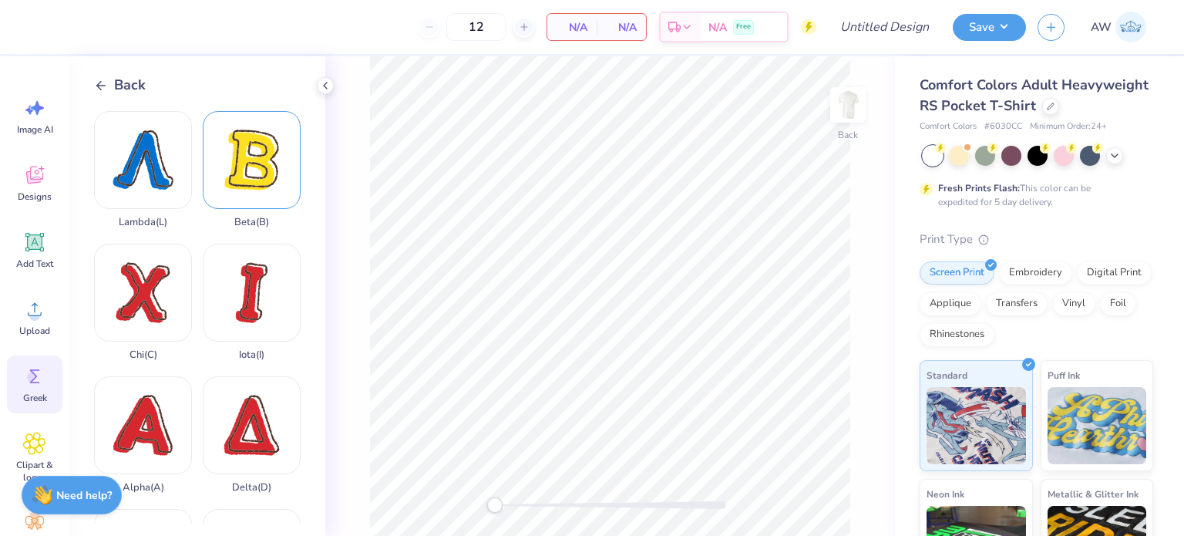
click at [237, 178] on div "Beta ( B )" at bounding box center [252, 169] width 98 height 117
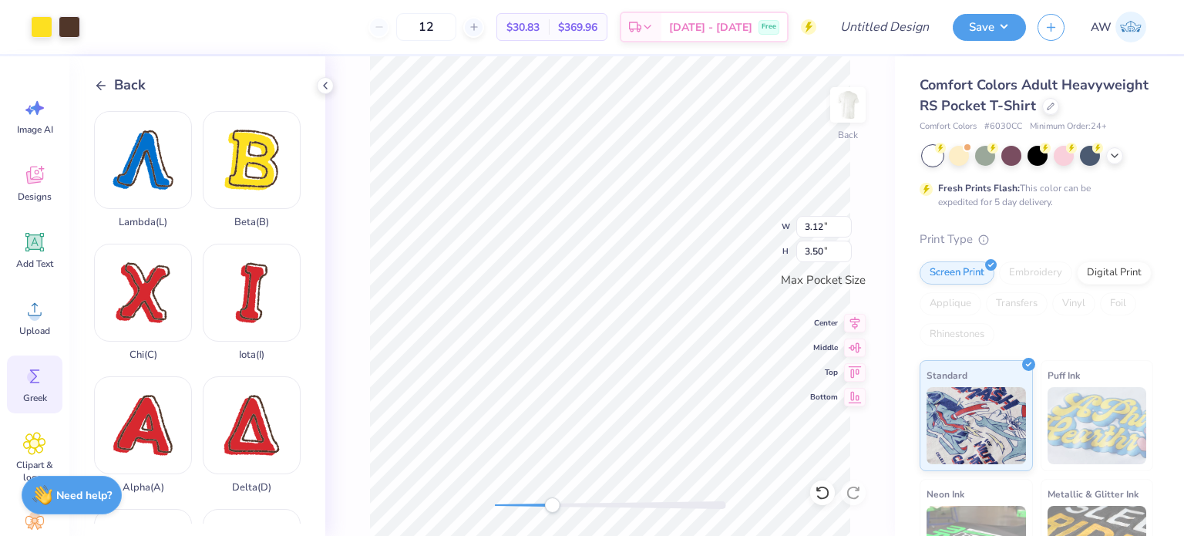
drag, startPoint x: 503, startPoint y: 507, endPoint x: 552, endPoint y: 510, distance: 49.5
click at [552, 510] on div "Accessibility label" at bounding box center [551, 504] width 15 height 15
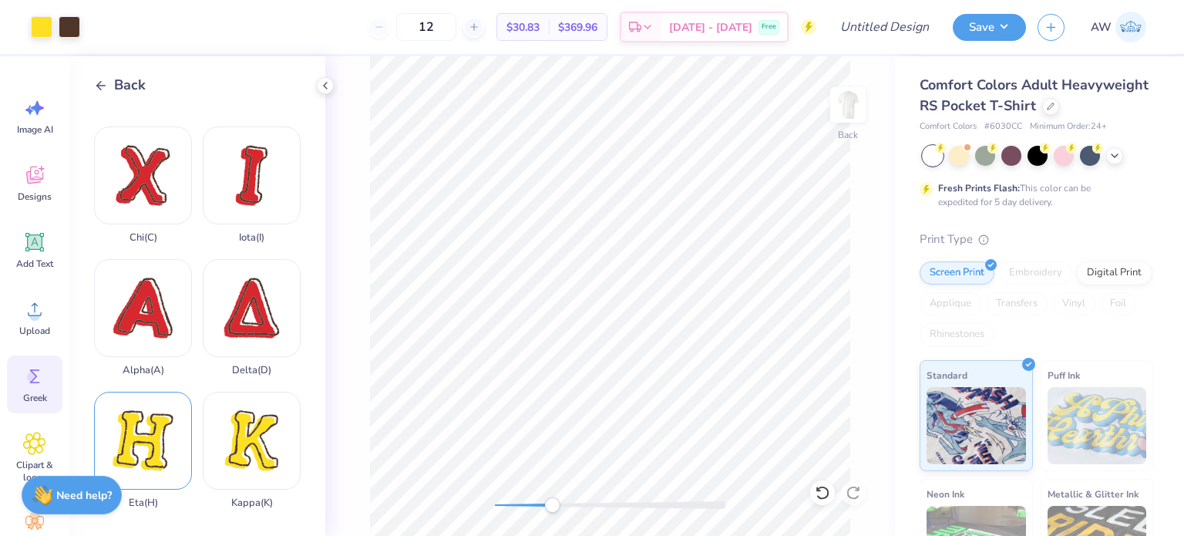
scroll to position [117, 0]
click at [148, 297] on div "Alpha ( A )" at bounding box center [143, 317] width 98 height 117
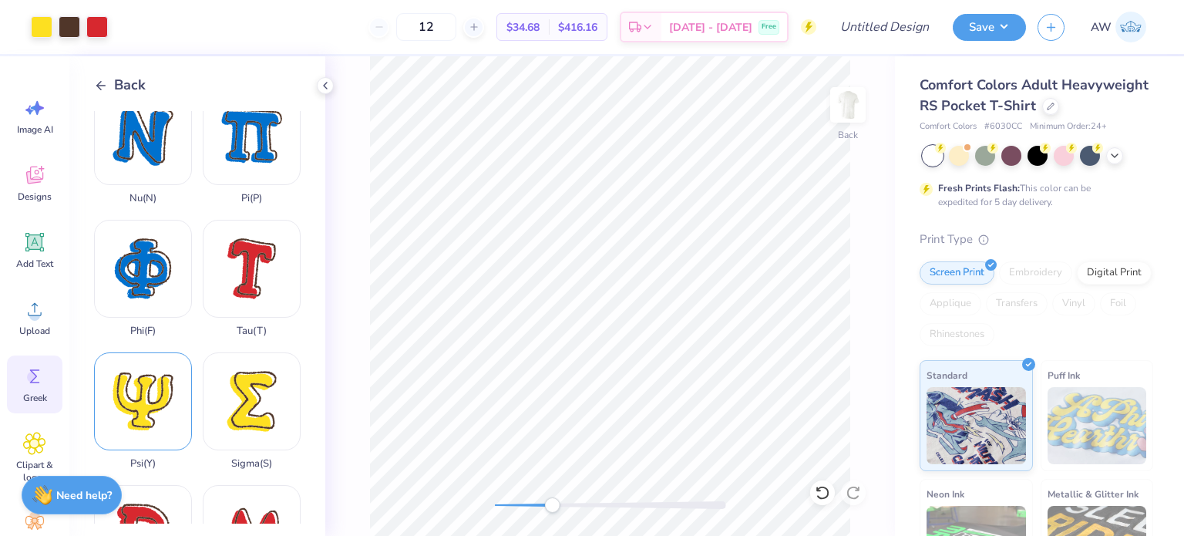
scroll to position [682, 0]
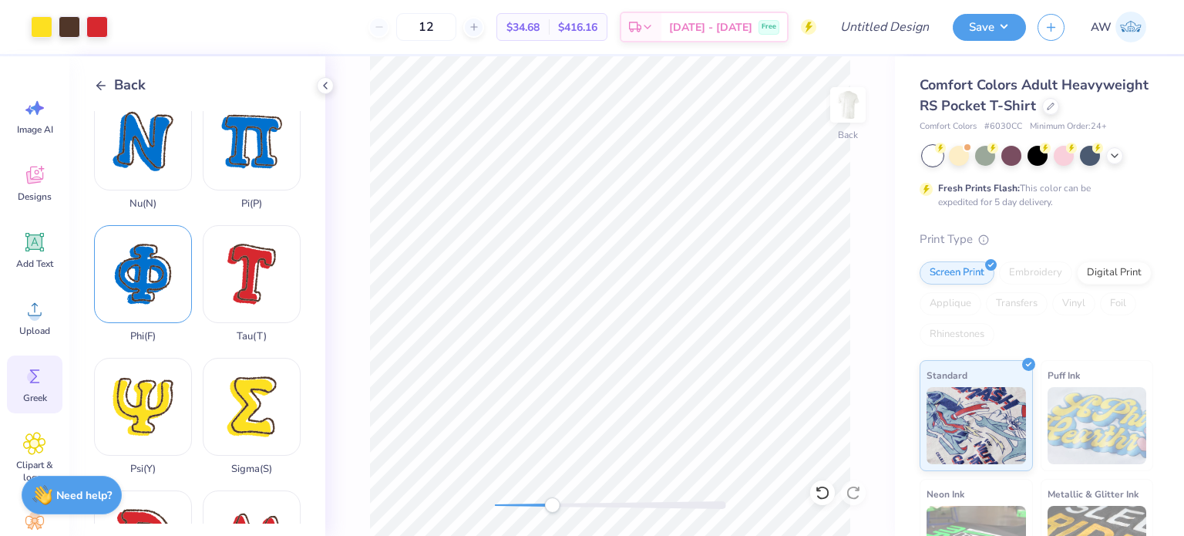
click at [138, 242] on div "Phi ( F )" at bounding box center [143, 283] width 98 height 117
type input "1.30"
type input "1.46"
type input "1.40"
type input "1.43"
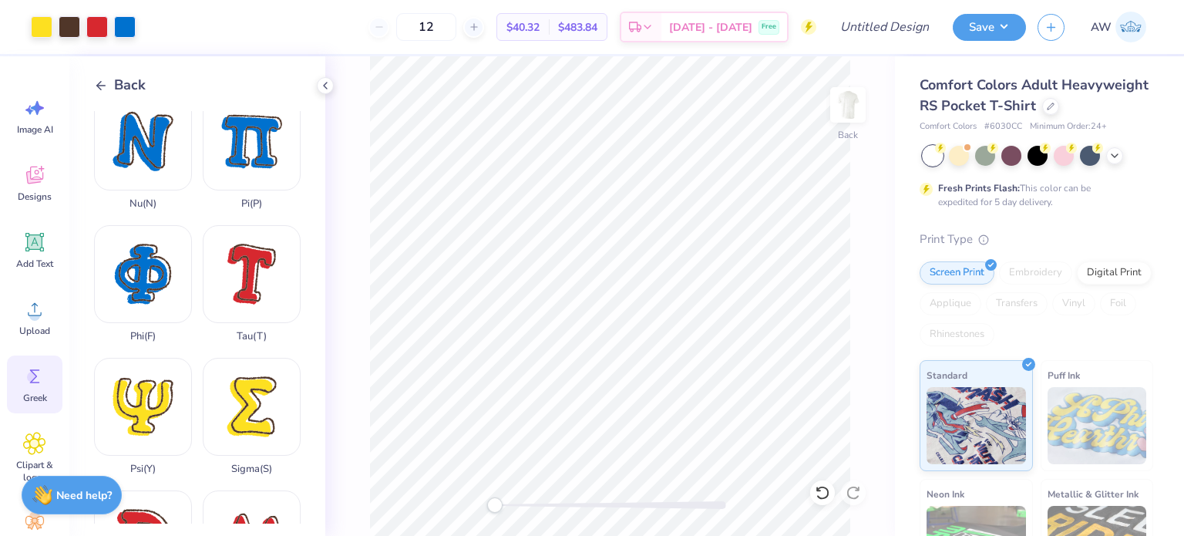
click at [439, 502] on div "Back" at bounding box center [610, 296] width 570 height 480
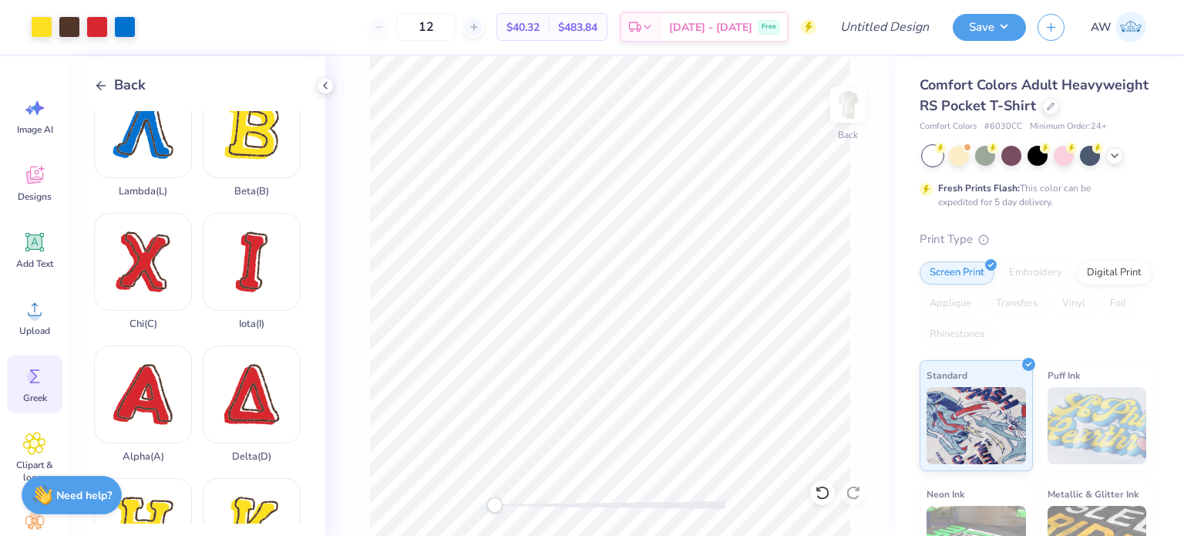
scroll to position [0, 0]
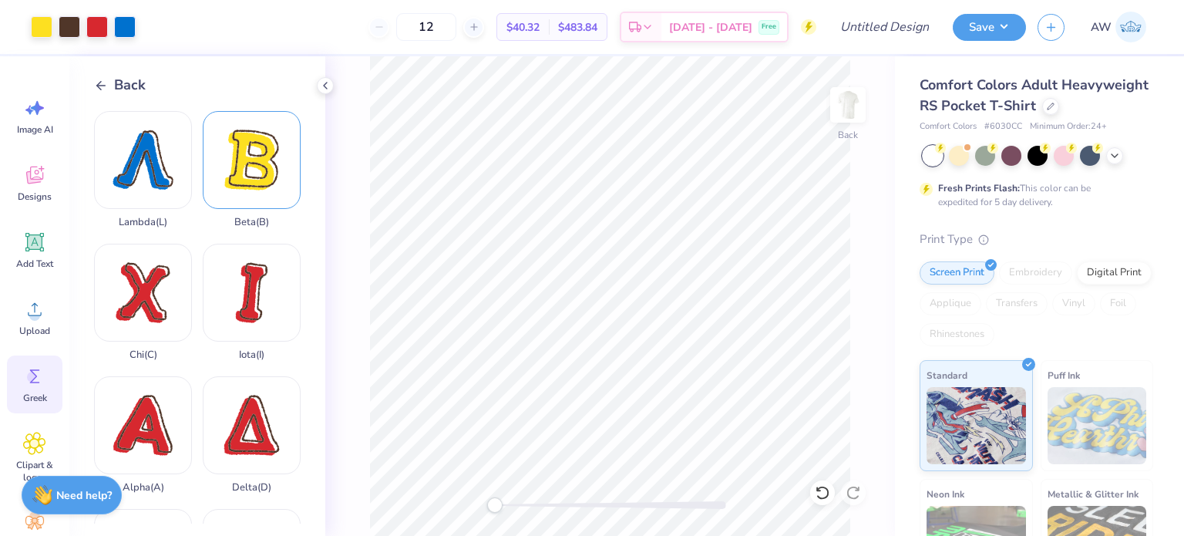
click at [237, 172] on div "Beta ( B )" at bounding box center [252, 169] width 98 height 117
click at [554, 514] on div "Back" at bounding box center [610, 296] width 570 height 480
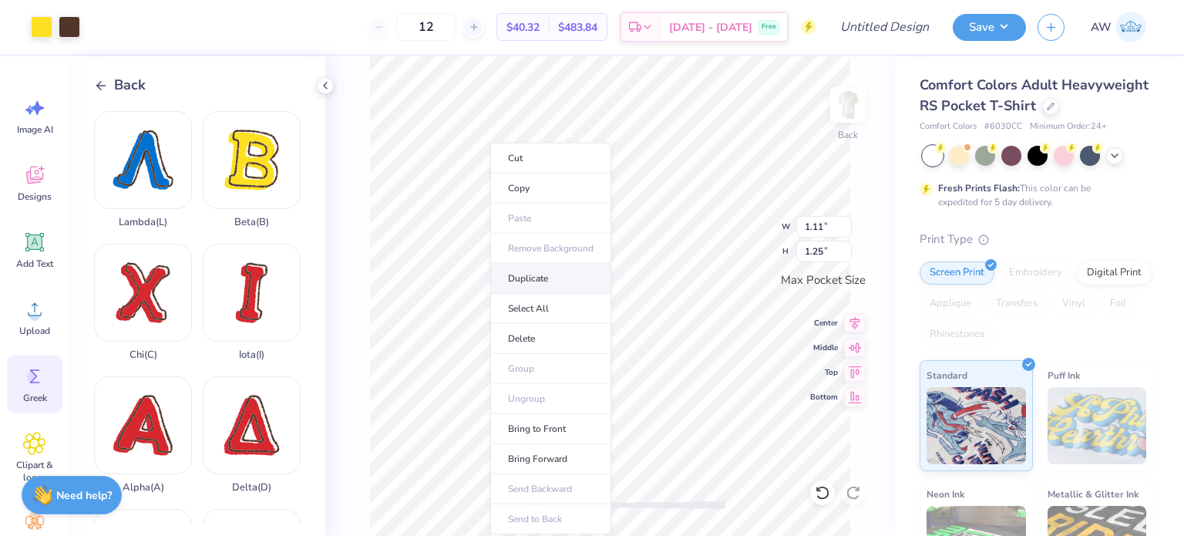
click at [568, 277] on li "Duplicate" at bounding box center [550, 279] width 121 height 30
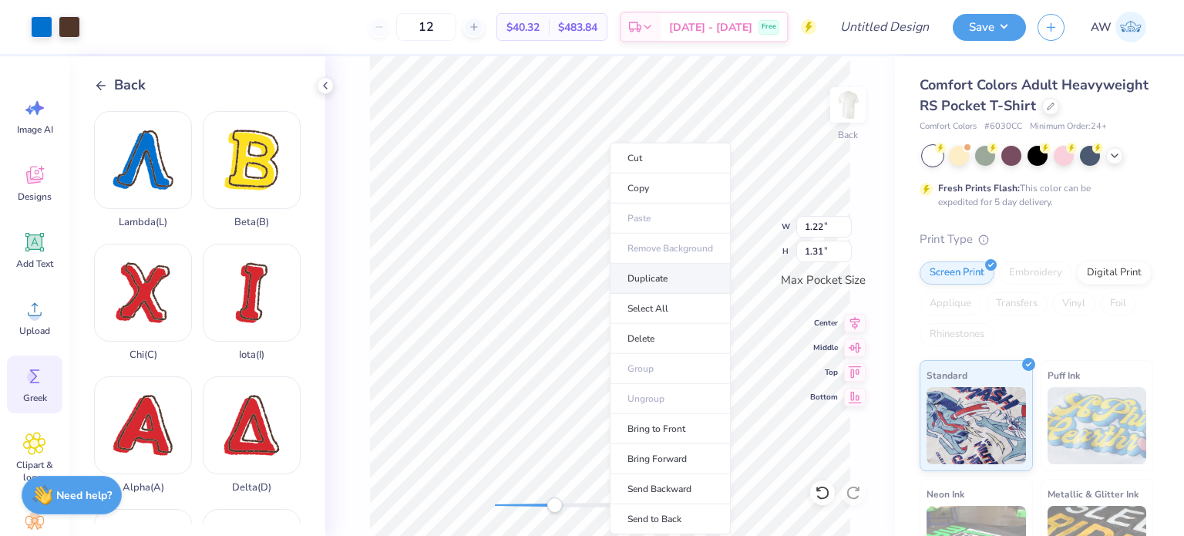
click at [666, 271] on li "Duplicate" at bounding box center [670, 279] width 121 height 30
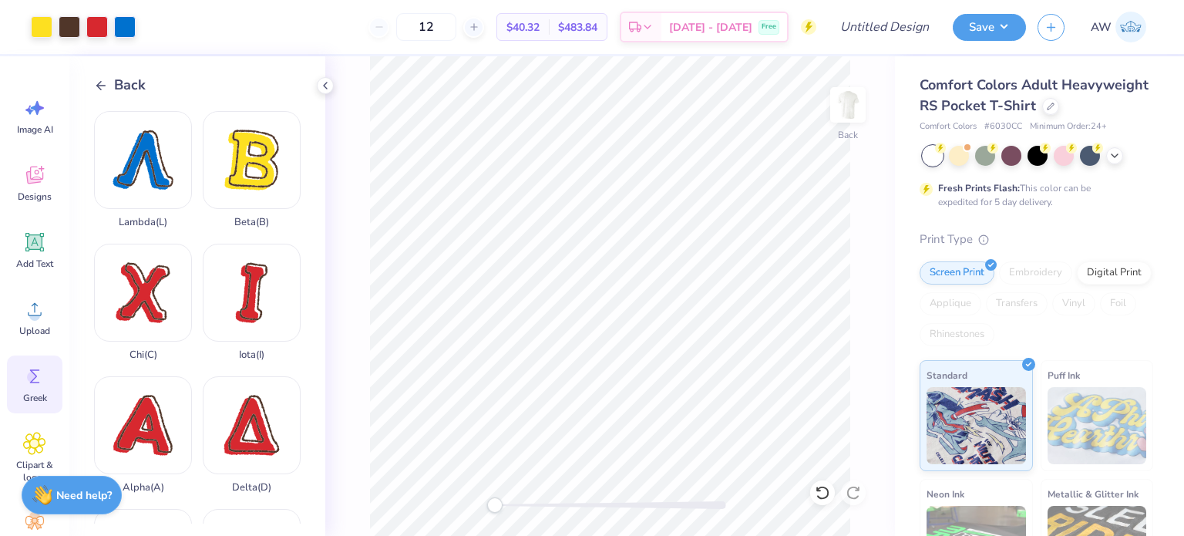
click at [413, 497] on div "Back" at bounding box center [610, 296] width 570 height 480
type input "1.22"
type input "1.31"
type input "1.11"
type input "1.25"
